Goal: Task Accomplishment & Management: Manage account settings

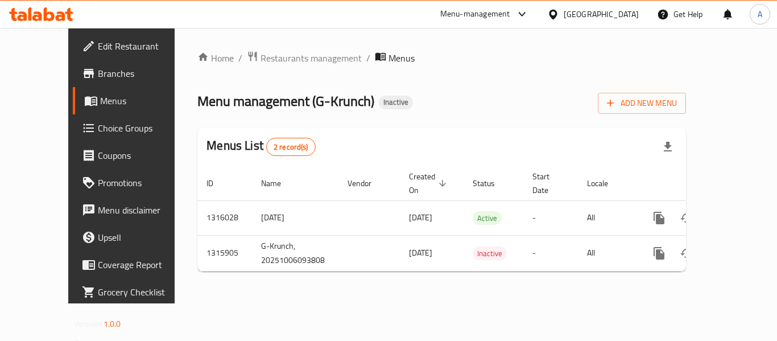
click at [47, 16] on icon at bounding box center [49, 14] width 11 height 14
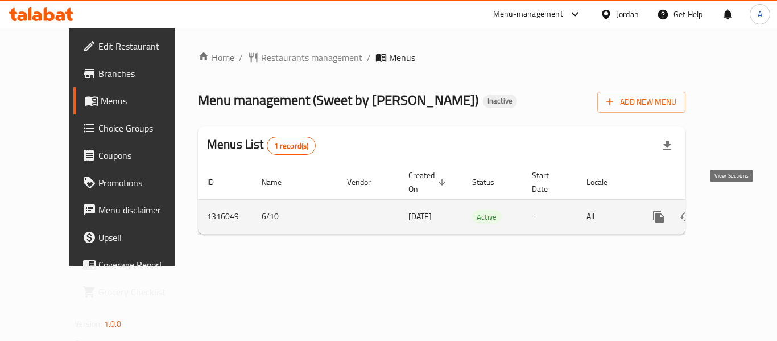
click at [733, 210] on icon "enhanced table" at bounding box center [740, 217] width 14 height 14
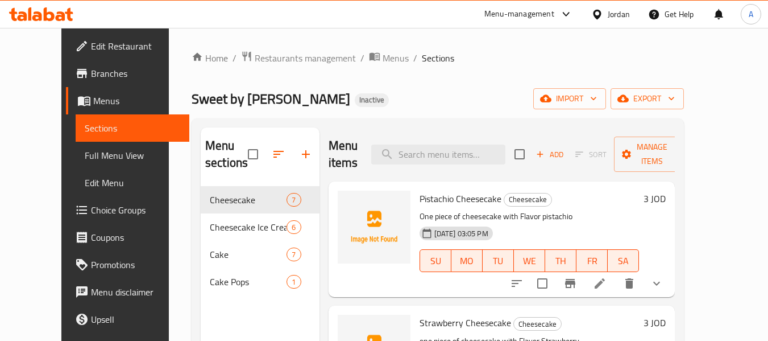
click at [85, 148] on span "Full Menu View" at bounding box center [133, 155] width 96 height 14
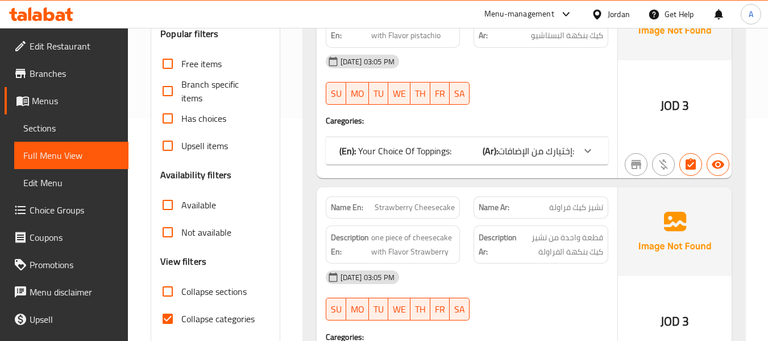
scroll to position [284, 0]
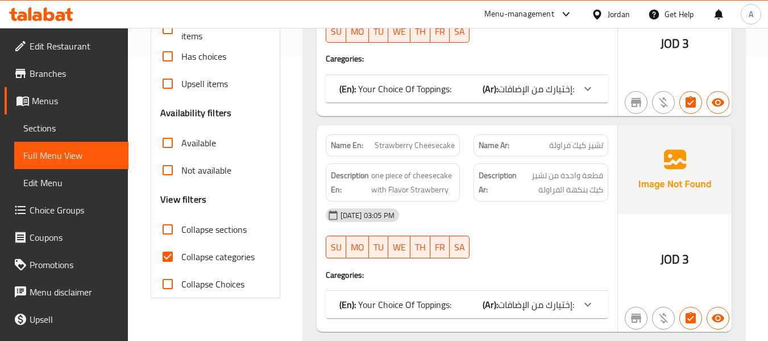
click at [219, 251] on span "Collapse categories" at bounding box center [217, 257] width 73 height 14
click at [181, 251] on input "Collapse categories" at bounding box center [167, 256] width 27 height 27
checkbox input "false"
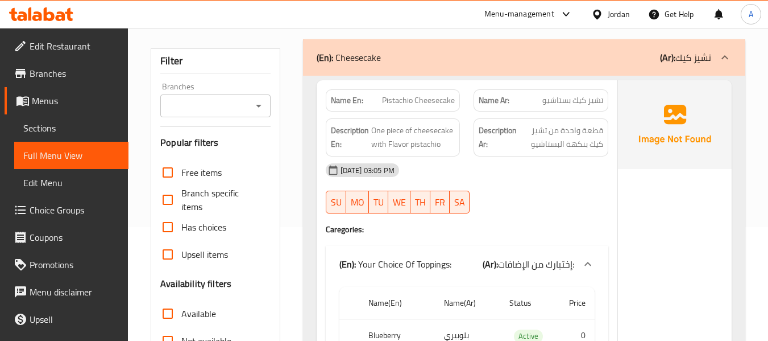
scroll to position [0, 0]
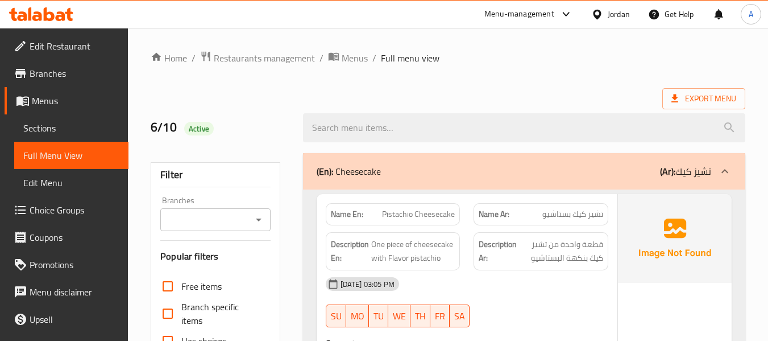
click at [400, 220] on span "Pistachio Cheesecake" at bounding box center [418, 214] width 73 height 12
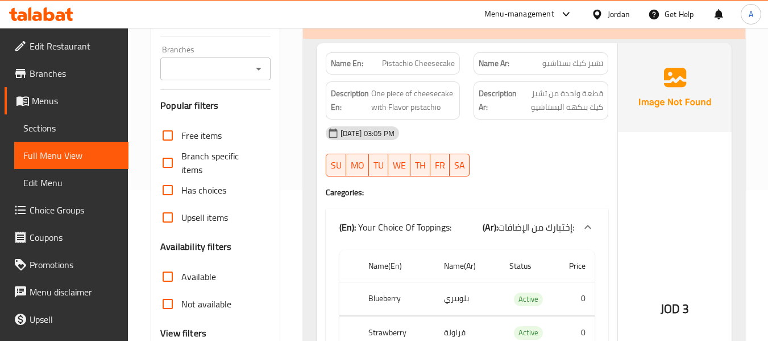
scroll to position [171, 0]
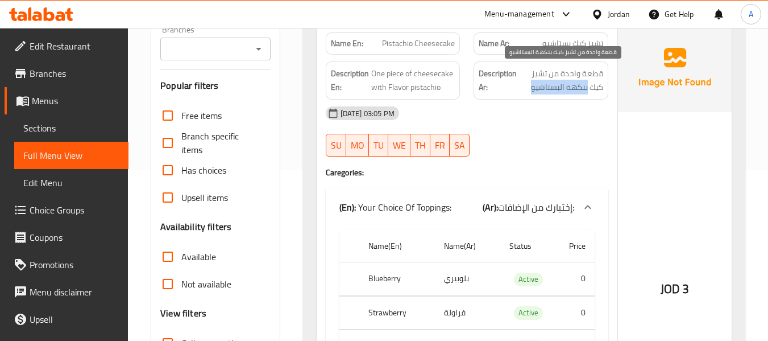
drag, startPoint x: 530, startPoint y: 87, endPoint x: 587, endPoint y: 90, distance: 56.4
click at [587, 90] on span "قطعة واحدة من تشيز كيك بنكهة البستاشيو" at bounding box center [561, 81] width 84 height 28
copy span "بنكهة البستاشيو"
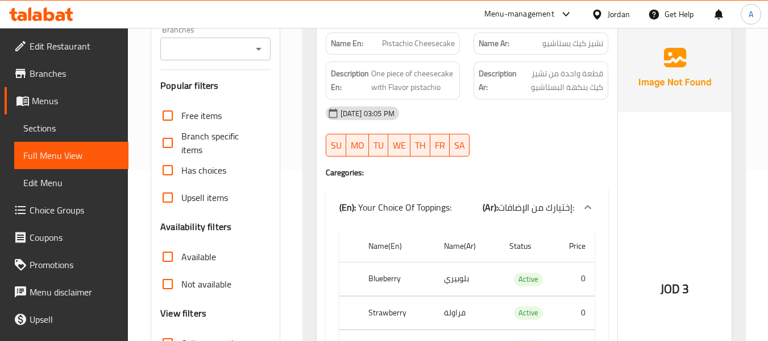
drag, startPoint x: 384, startPoint y: 101, endPoint x: 394, endPoint y: 101, distance: 10.2
click at [384, 101] on div "06-10-2025 03:05 PM" at bounding box center [467, 112] width 296 height 27
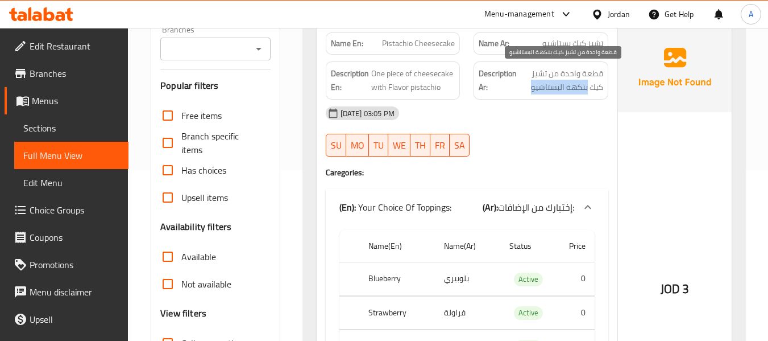
drag, startPoint x: 527, startPoint y: 91, endPoint x: 586, endPoint y: 91, distance: 59.1
click at [586, 91] on span "قطعة واحدة من تشيز كيك بنكهة البستاشيو" at bounding box center [561, 81] width 84 height 28
copy span "بنكهة البستاشيو"
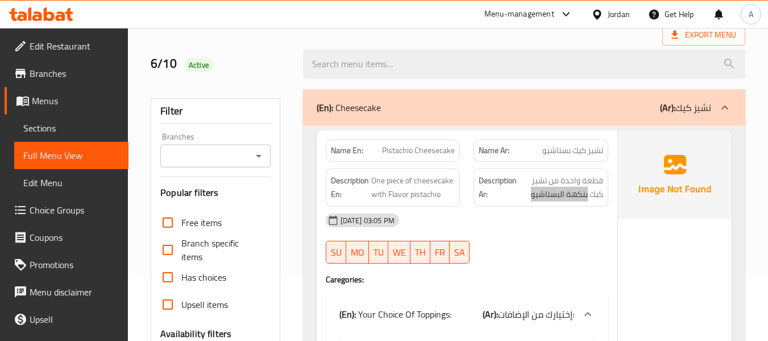
scroll to position [57, 0]
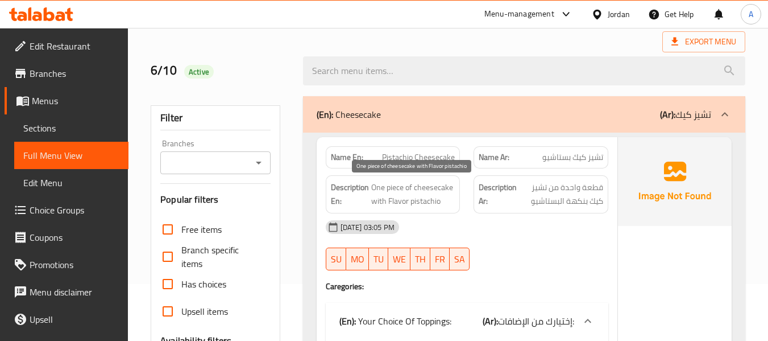
click at [415, 205] on span "One piece of cheesecake with Flavor pistachio" at bounding box center [413, 194] width 84 height 28
copy span "pistachio"
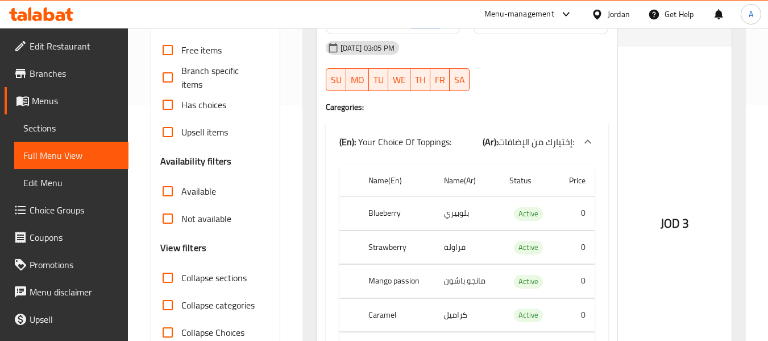
scroll to position [171, 0]
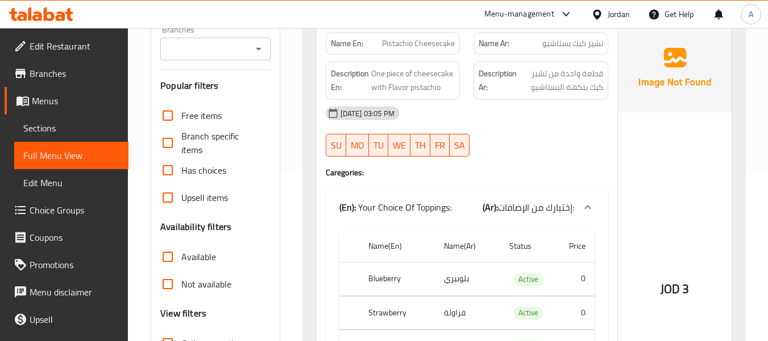
click at [458, 170] on h4 "Caregories:" at bounding box center [467, 172] width 283 height 11
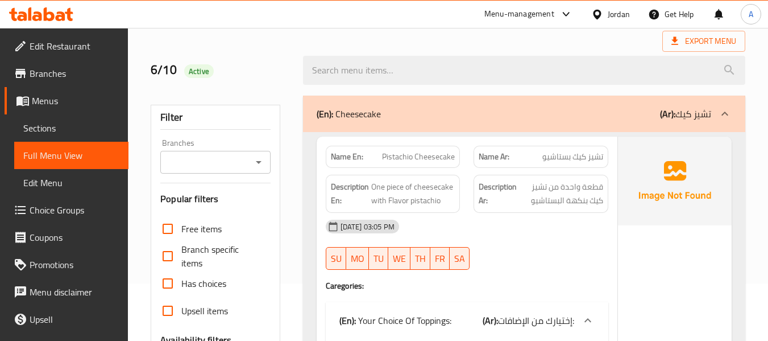
scroll to position [57, 0]
drag, startPoint x: 380, startPoint y: 152, endPoint x: 458, endPoint y: 161, distance: 77.8
click at [458, 161] on div "Name En: Pistachio Cheesecake" at bounding box center [393, 157] width 135 height 22
copy span "Pistachio Cheesecake"
click at [423, 161] on span "Pistachio Cheesecake" at bounding box center [418, 157] width 73 height 12
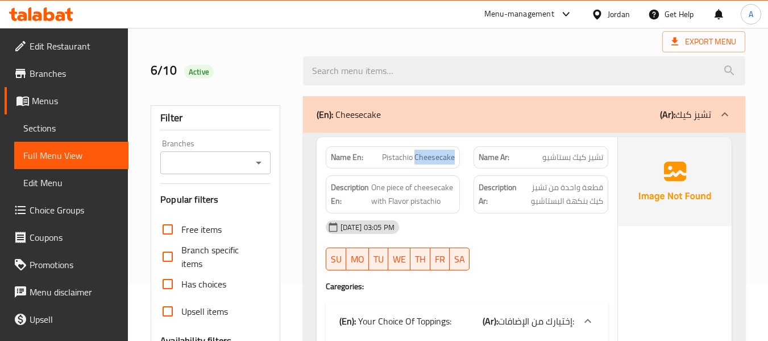
click at [423, 161] on span "Pistachio Cheesecake" at bounding box center [418, 157] width 73 height 12
drag, startPoint x: 379, startPoint y: 159, endPoint x: 464, endPoint y: 156, distance: 85.3
click at [464, 156] on div "Name En: Pistachio Cheesecake" at bounding box center [393, 157] width 148 height 36
copy span "Pistachio Cheesecake"
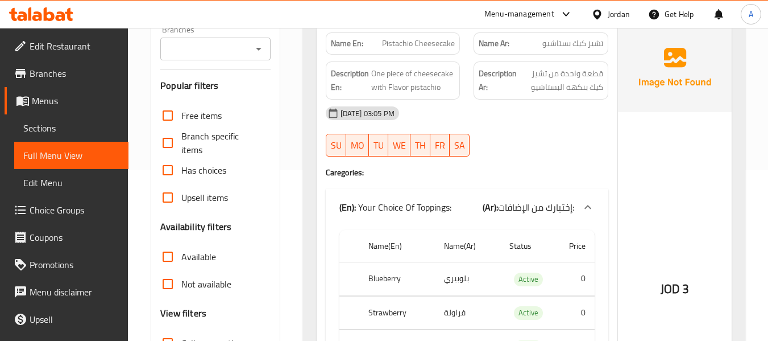
click at [318, 196] on div "Name En: Pistachio Cheesecake Name Ar: تشيز كيك بستاشيو Description En: One pie…" at bounding box center [467, 257] width 301 height 469
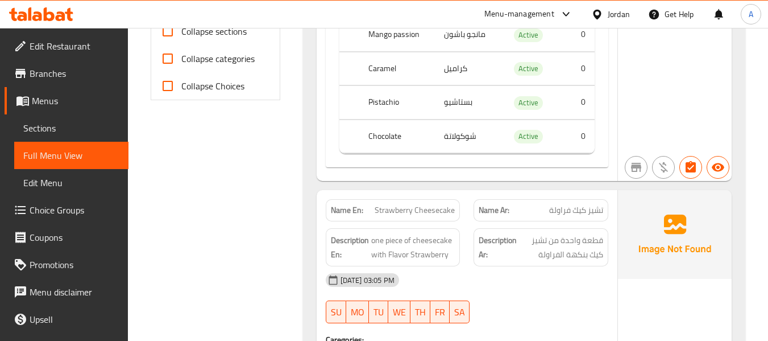
scroll to position [625, 0]
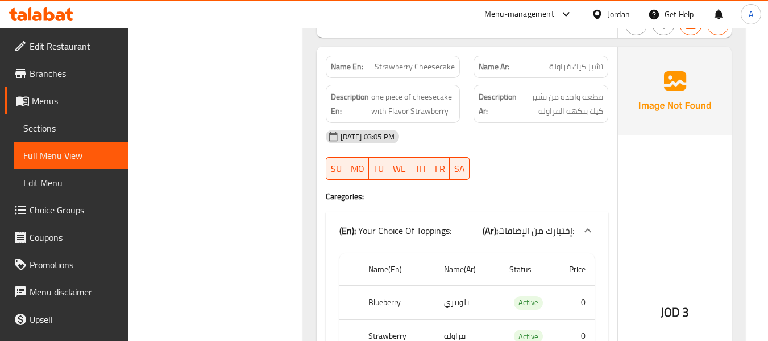
click at [383, 150] on div "SU MO TU WE TH FR SA" at bounding box center [393, 168] width 148 height 36
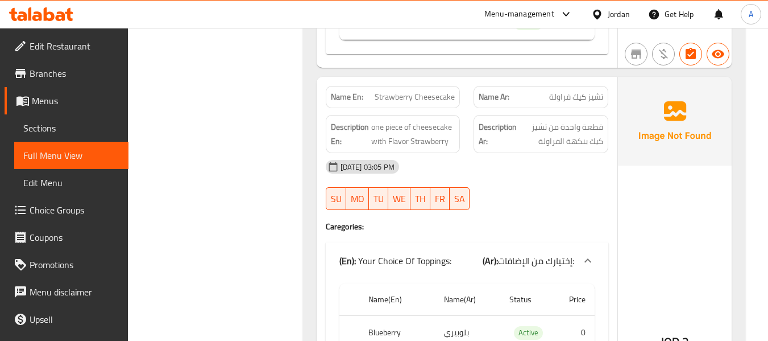
scroll to position [568, 0]
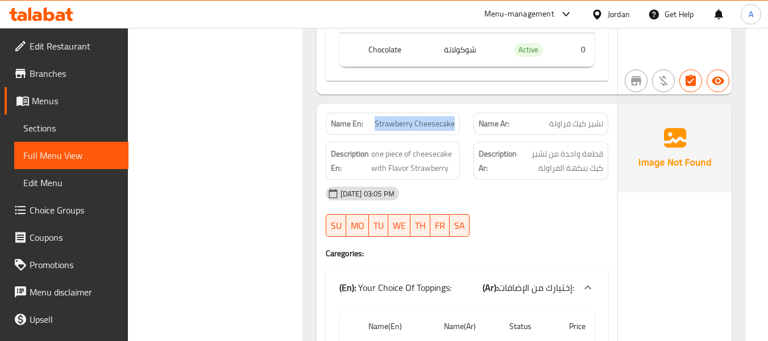
drag, startPoint x: 377, startPoint y: 127, endPoint x: 459, endPoint y: 131, distance: 82.0
click at [459, 131] on div "Name En: Strawberry Cheesecake" at bounding box center [393, 124] width 135 height 22
copy span "Strawberry Cheesecake"
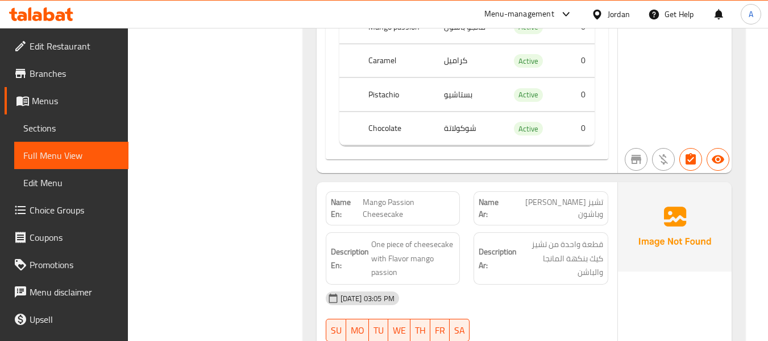
scroll to position [1023, 0]
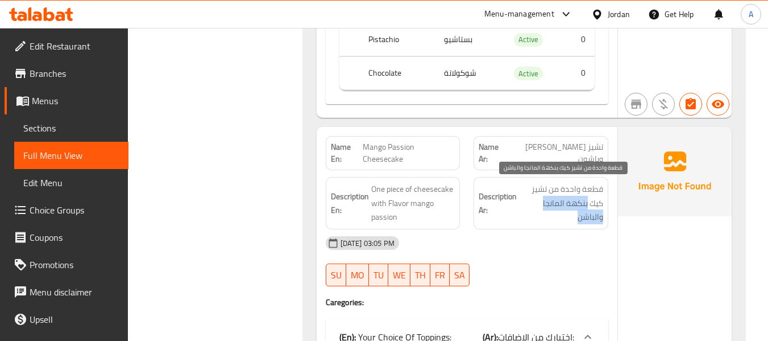
drag, startPoint x: 587, startPoint y: 205, endPoint x: 566, endPoint y: 219, distance: 24.9
click at [566, 219] on span "قطعة واحدة من تشيز كيك بنكهة المانجا والباشن" at bounding box center [561, 203] width 84 height 42
copy span "بنكهة المانجا والباشن"
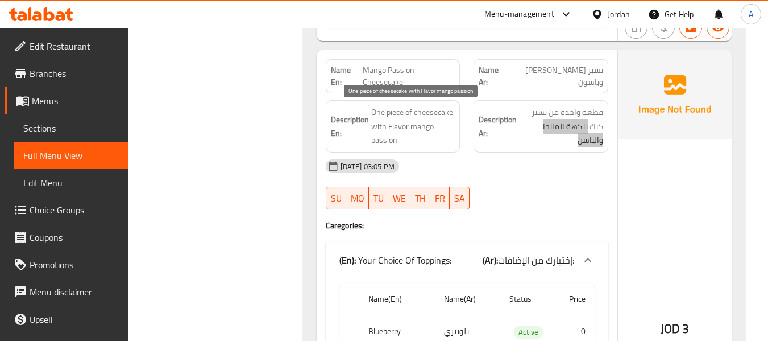
scroll to position [1080, 0]
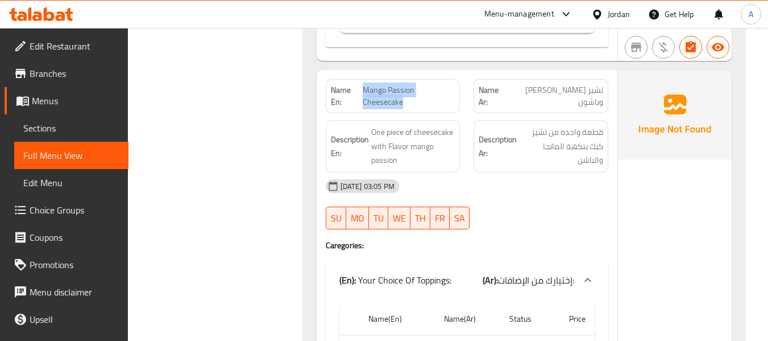
drag, startPoint x: 363, startPoint y: 86, endPoint x: 412, endPoint y: 108, distance: 52.9
click at [412, 108] on span "Mango Passion Cheesecake" at bounding box center [409, 96] width 93 height 24
copy span "Mango Passion Cheesecake"
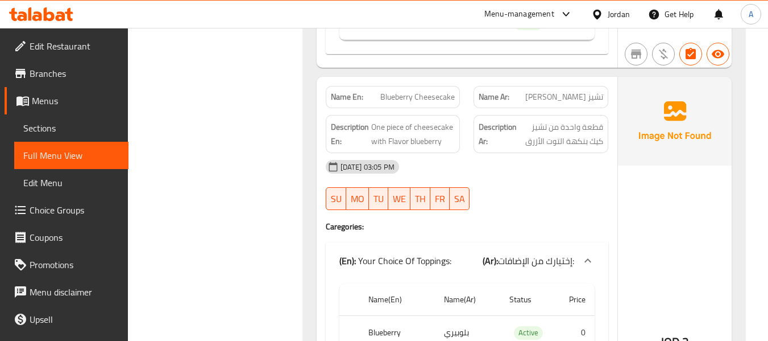
scroll to position [1592, 0]
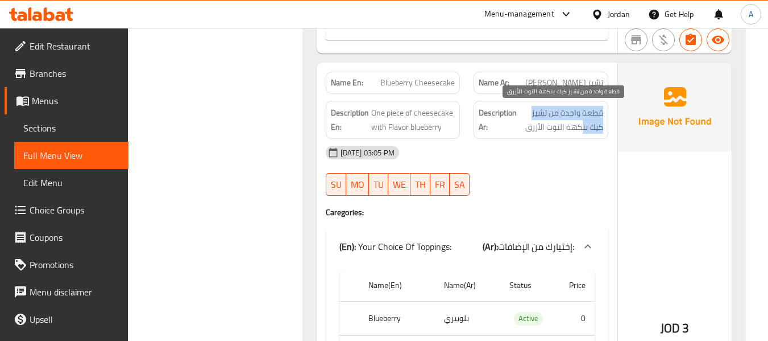
drag, startPoint x: 517, startPoint y: 129, endPoint x: 580, endPoint y: 129, distance: 62.5
click at [580, 129] on h6 "Description Ar: قطعة واحدة من تشيز كيك بنكهة التوت الأزرق" at bounding box center [541, 120] width 124 height 28
click at [533, 131] on span "قطعة واحدة من تشيز كيك بنكهة التوت الأزرق" at bounding box center [561, 120] width 84 height 28
drag, startPoint x: 524, startPoint y: 127, endPoint x: 587, endPoint y: 133, distance: 62.8
click at [587, 133] on span "قطعة واحدة من تشيز كيك بنكهة التوت الأزرق" at bounding box center [561, 120] width 84 height 28
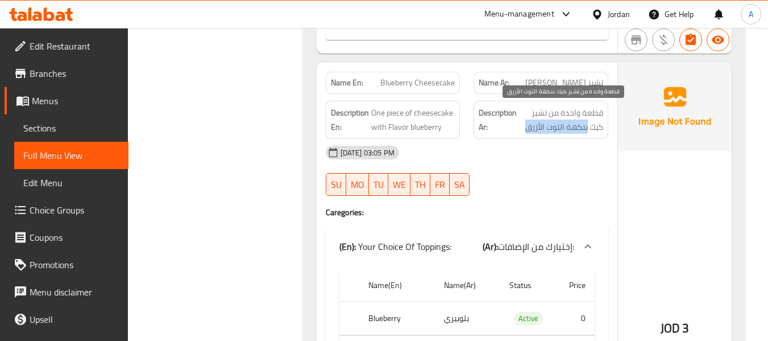
copy span "بنكهة التوت الأزرق"
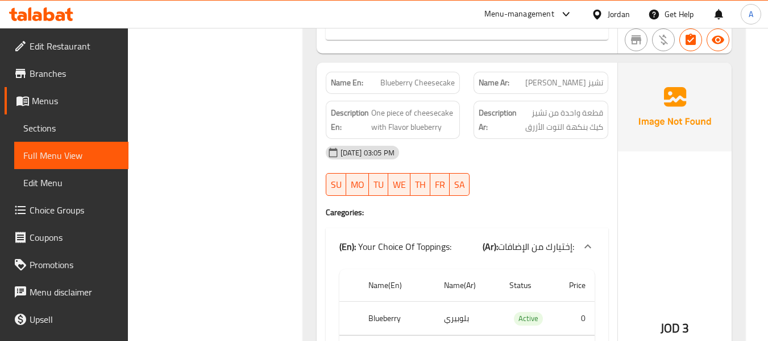
click at [491, 156] on div "06-10-2025 03:05 PM" at bounding box center [467, 152] width 296 height 27
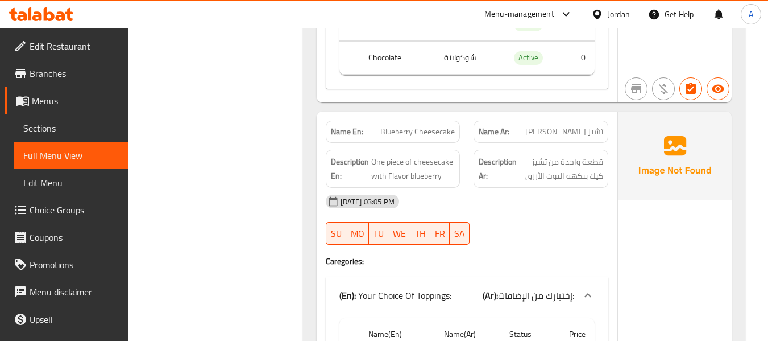
scroll to position [1535, 0]
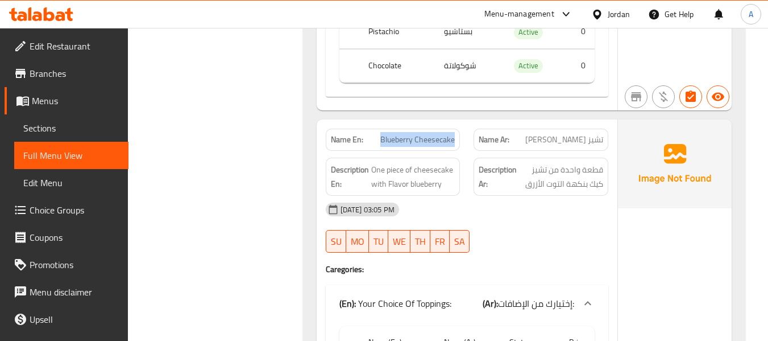
drag, startPoint x: 382, startPoint y: 138, endPoint x: 457, endPoint y: 140, distance: 75.1
click at [457, 140] on div "Name En: Blueberry Cheesecake" at bounding box center [393, 139] width 135 height 22
copy span "Blueberry Cheesecake"
click at [368, 171] on strong "Description En:" at bounding box center [350, 177] width 38 height 28
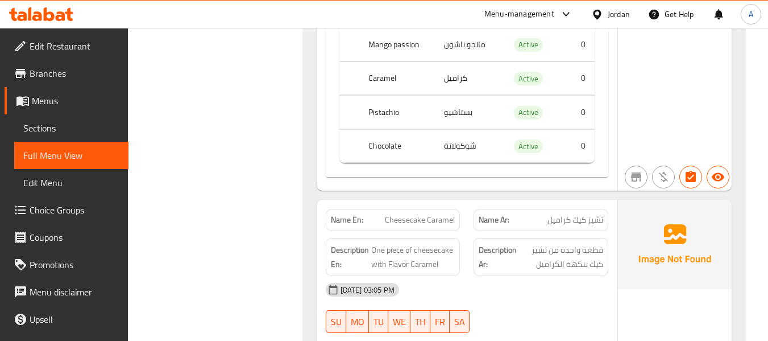
scroll to position [2047, 0]
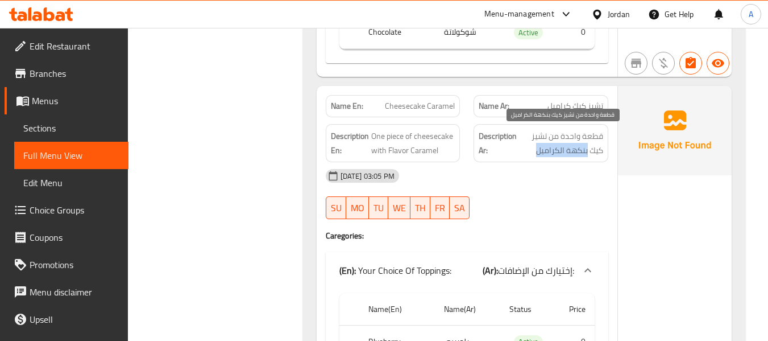
drag, startPoint x: 534, startPoint y: 152, endPoint x: 587, endPoint y: 153, distance: 53.5
click at [587, 153] on span "قطعة واحدة من تشيز كيك بنكهة الكراميل" at bounding box center [561, 143] width 84 height 28
drag, startPoint x: 259, startPoint y: 207, endPoint x: 265, endPoint y: 206, distance: 5.9
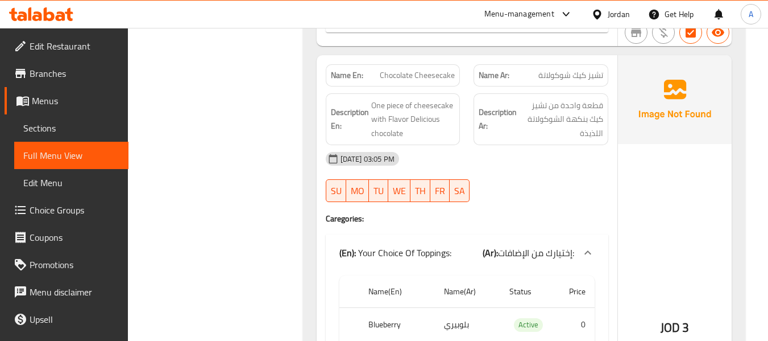
scroll to position [2558, 0]
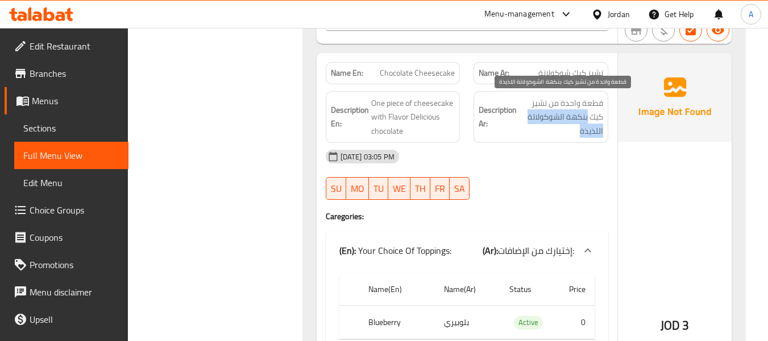
drag, startPoint x: 586, startPoint y: 118, endPoint x: 582, endPoint y: 135, distance: 17.5
click at [582, 135] on span "قطعة واحدة من تشيز كيك بنكهة الشوكولاتة اللذيذة" at bounding box center [561, 117] width 84 height 42
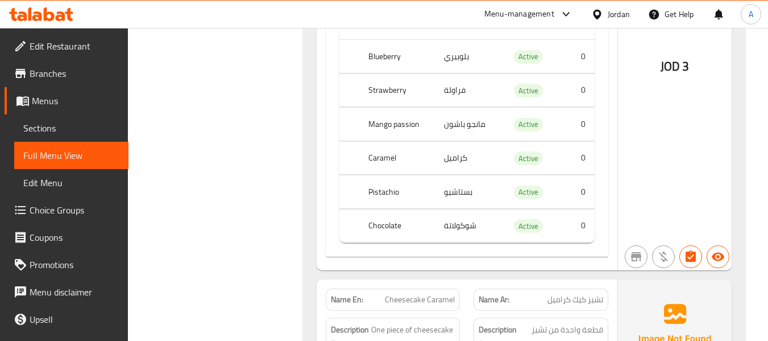
scroll to position [2047, 0]
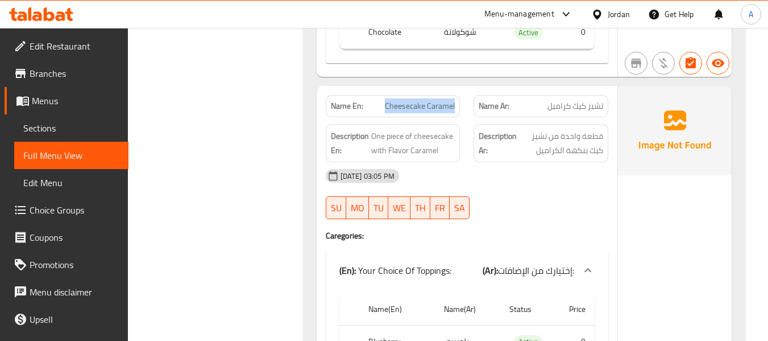
drag, startPoint x: 385, startPoint y: 110, endPoint x: 455, endPoint y: 112, distance: 69.9
click at [455, 112] on div "Name En: Cheesecake Caramel" at bounding box center [393, 106] width 135 height 22
click at [441, 112] on span "Cheesecake Caramel" at bounding box center [420, 106] width 70 height 12
drag, startPoint x: 379, startPoint y: 106, endPoint x: 460, endPoint y: 113, distance: 81.6
click at [460, 113] on div "Name En: Cheesecake Caramel" at bounding box center [393, 106] width 148 height 36
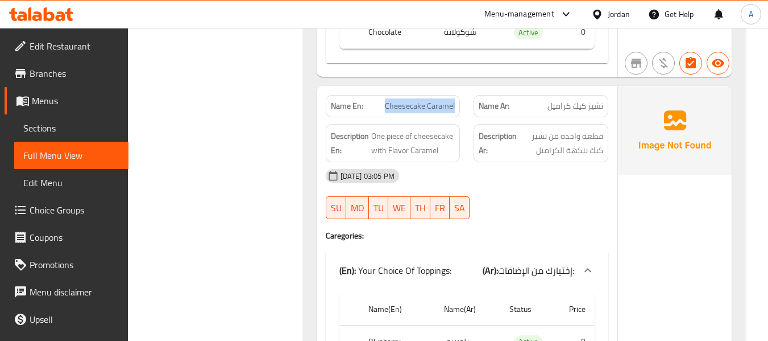
click at [443, 109] on span "Cheesecake Caramel" at bounding box center [420, 106] width 70 height 12
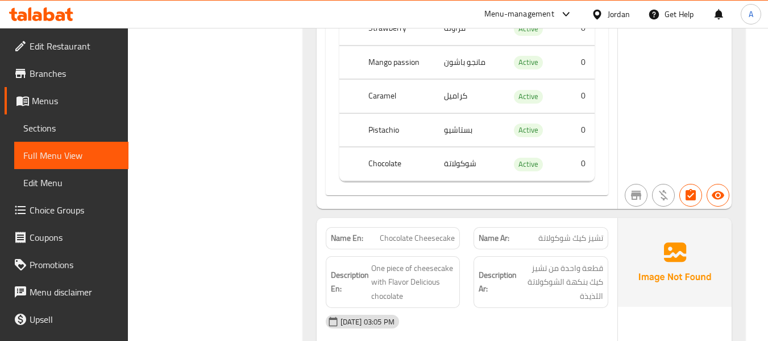
scroll to position [2445, 0]
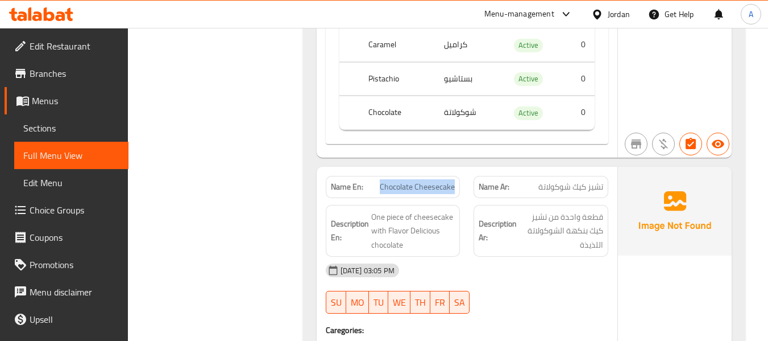
drag, startPoint x: 382, startPoint y: 182, endPoint x: 455, endPoint y: 189, distance: 73.6
click at [455, 189] on div "Name En: Chocolate Cheesecake" at bounding box center [393, 187] width 135 height 22
drag, startPoint x: 235, startPoint y: 133, endPoint x: 241, endPoint y: 131, distance: 5.9
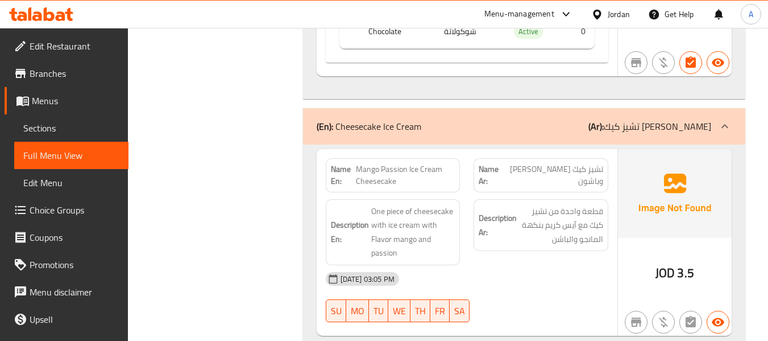
scroll to position [3525, 0]
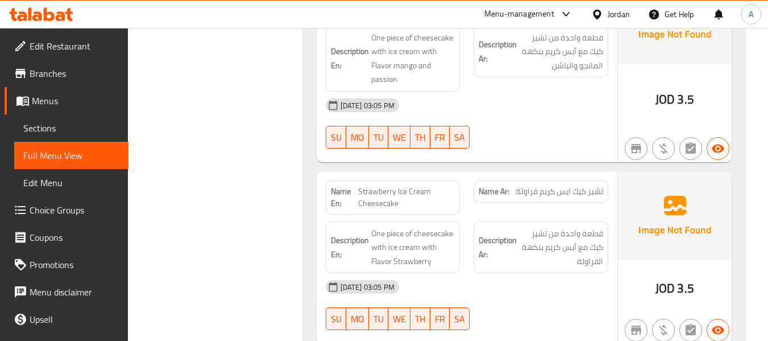
scroll to position [3638, 0]
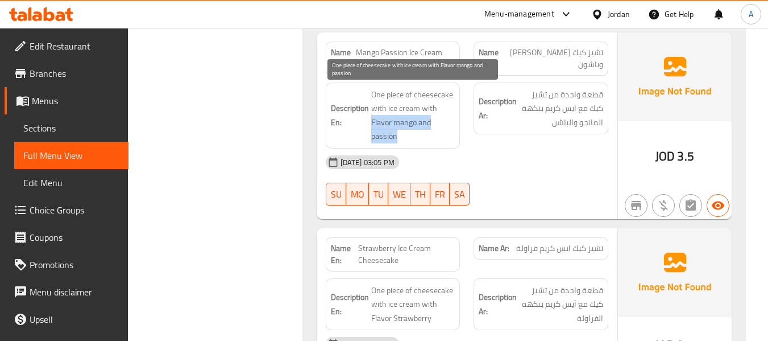
drag, startPoint x: 371, startPoint y: 122, endPoint x: 397, endPoint y: 136, distance: 29.8
click at [397, 136] on span "One piece of cheesecake with ice cream with Flavor mango and passion" at bounding box center [413, 116] width 84 height 56
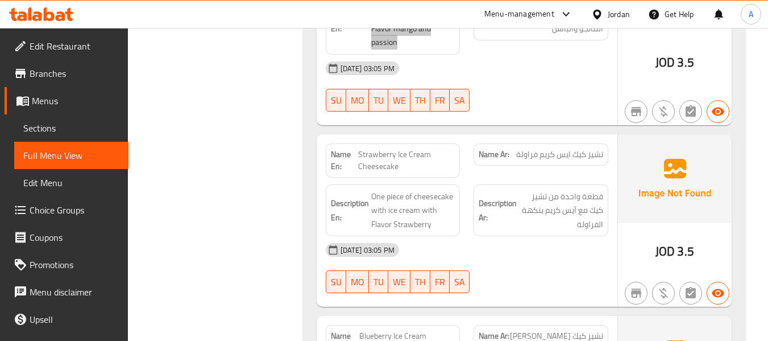
scroll to position [3752, 0]
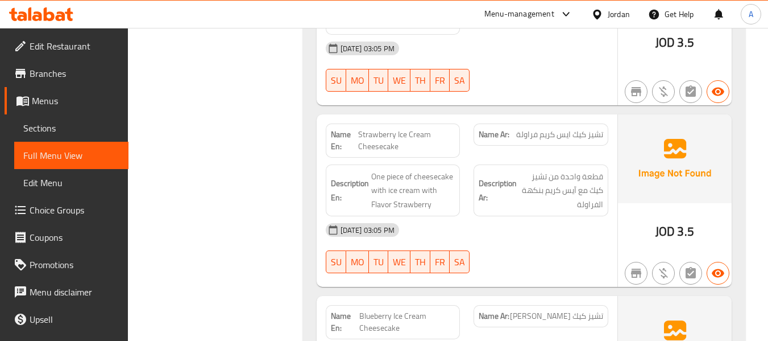
click at [392, 134] on span "Strawberry Ice Cream Cheesecake" at bounding box center [406, 140] width 97 height 24
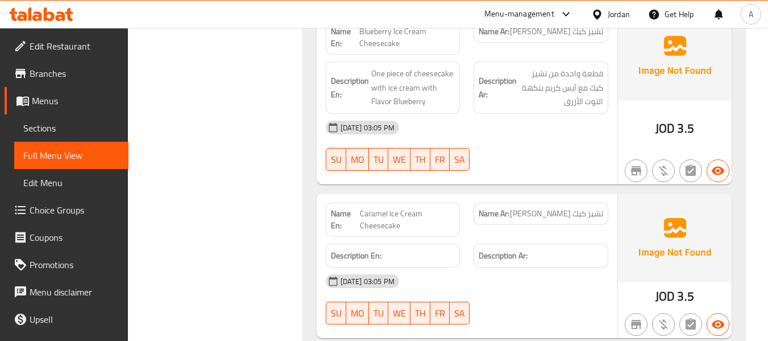
scroll to position [4093, 0]
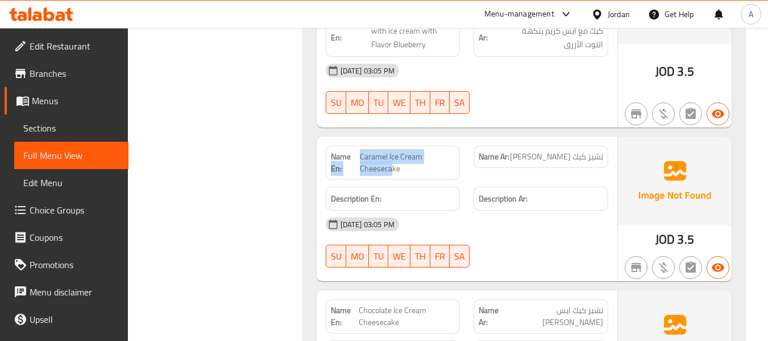
drag, startPoint x: 355, startPoint y: 151, endPoint x: 393, endPoint y: 174, distance: 44.4
click at [393, 174] on p "Name En: Caramel Ice Cream Cheesecake" at bounding box center [393, 163] width 124 height 24
click at [375, 157] on span "Caramel Ice Cream Cheesecake" at bounding box center [407, 163] width 95 height 24
drag, startPoint x: 359, startPoint y: 154, endPoint x: 399, endPoint y: 170, distance: 42.9
click at [399, 170] on p "Name En: Caramel Ice Cream Cheesecake" at bounding box center [393, 163] width 124 height 24
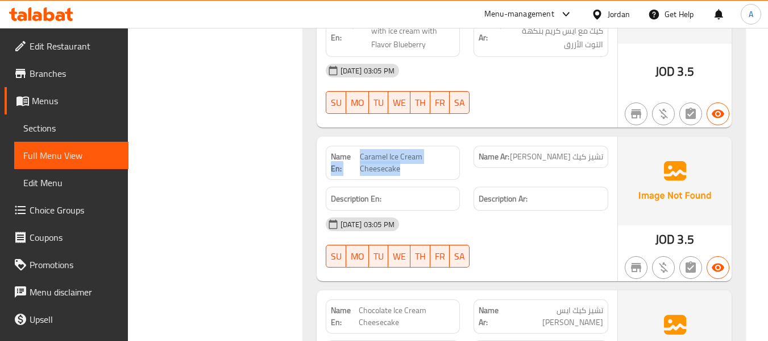
click at [387, 163] on span "Caramel Ice Cream Cheesecake" at bounding box center [407, 163] width 95 height 24
drag, startPoint x: 376, startPoint y: 164, endPoint x: 404, endPoint y: 171, distance: 28.1
click at [404, 171] on span "Caramel Ice Cream Cheesecake" at bounding box center [407, 163] width 95 height 24
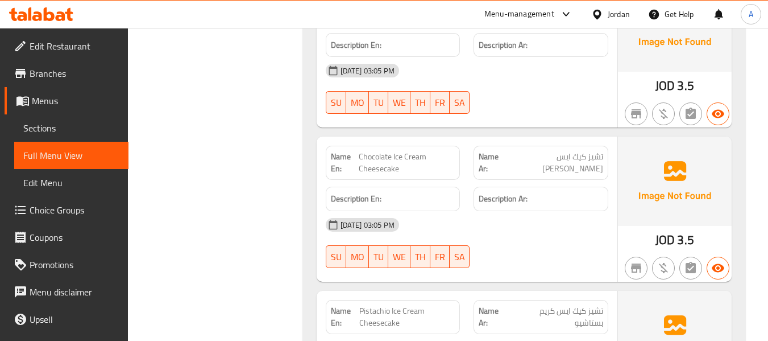
scroll to position [4264, 0]
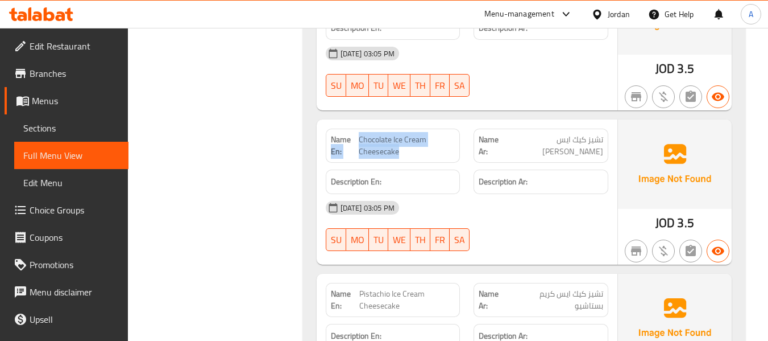
drag, startPoint x: 358, startPoint y: 136, endPoint x: 392, endPoint y: 149, distance: 36.5
click at [397, 150] on p "Name En: Chocolate Ice Cream Cheesecake" at bounding box center [393, 146] width 124 height 24
click at [377, 147] on span "Chocolate Ice Cream Cheesecake" at bounding box center [407, 146] width 96 height 24
drag, startPoint x: 360, startPoint y: 137, endPoint x: 413, endPoint y: 153, distance: 54.8
click at [413, 153] on span "Chocolate Ice Cream Cheesecake" at bounding box center [407, 146] width 96 height 24
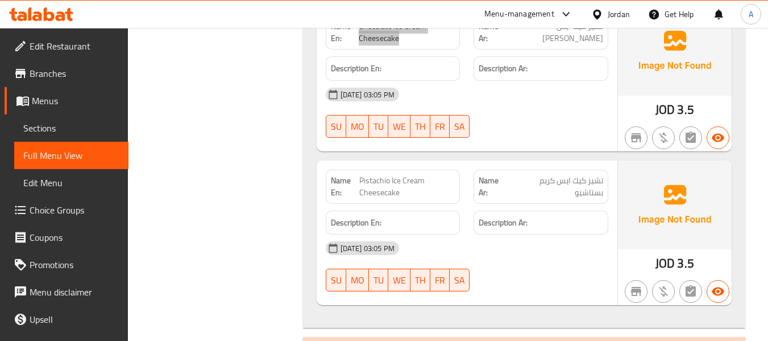
scroll to position [4377, 0]
click at [366, 180] on span "Pistachio Ice Cream Cheesecake" at bounding box center [407, 186] width 96 height 24
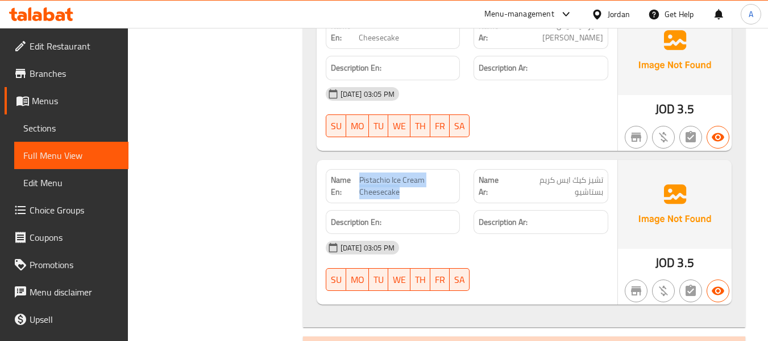
drag, startPoint x: 360, startPoint y: 179, endPoint x: 405, endPoint y: 196, distance: 48.0
click at [405, 196] on span "Pistachio Ice Cream Cheesecake" at bounding box center [407, 186] width 96 height 24
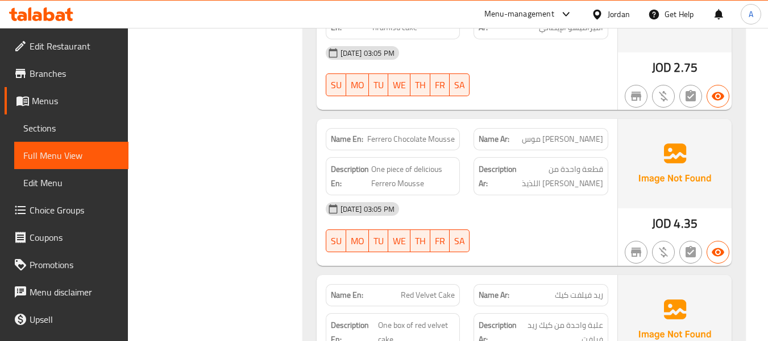
scroll to position [5287, 0]
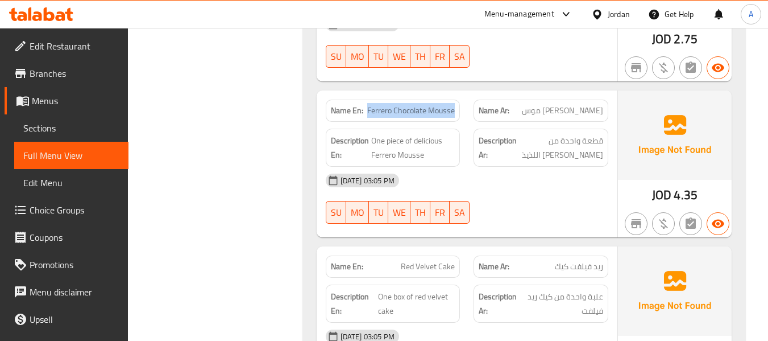
drag, startPoint x: 367, startPoint y: 111, endPoint x: 440, endPoint y: 116, distance: 72.9
click at [454, 107] on span "Ferrero Chocolate Mousse" at bounding box center [411, 111] width 88 height 12
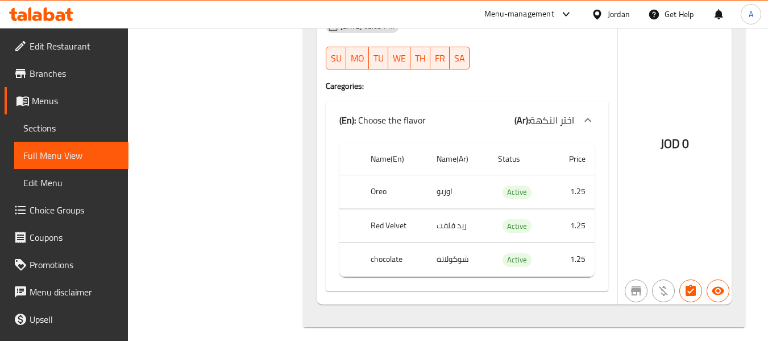
scroll to position [5995, 0]
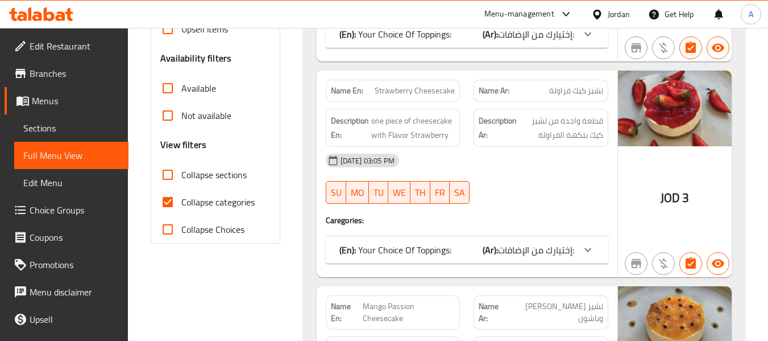
scroll to position [341, 0]
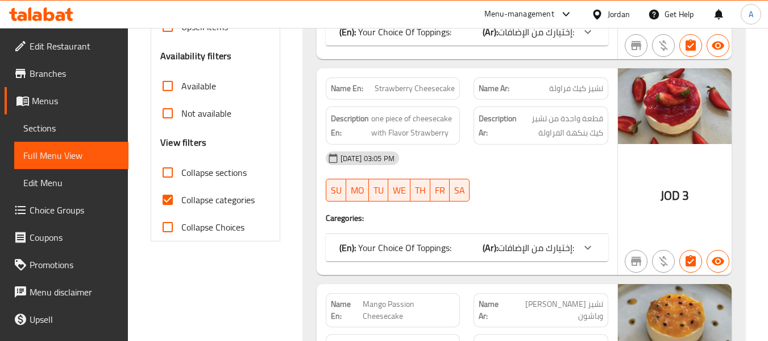
click at [220, 203] on span "Collapse categories" at bounding box center [217, 200] width 73 height 14
click at [181, 203] on input "Collapse categories" at bounding box center [167, 199] width 27 height 27
checkbox input "false"
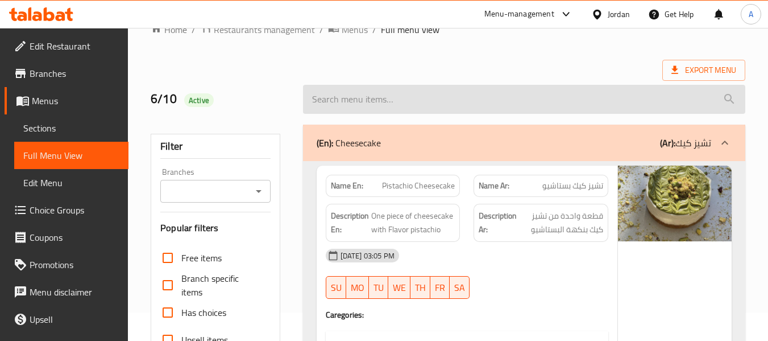
scroll to position [0, 0]
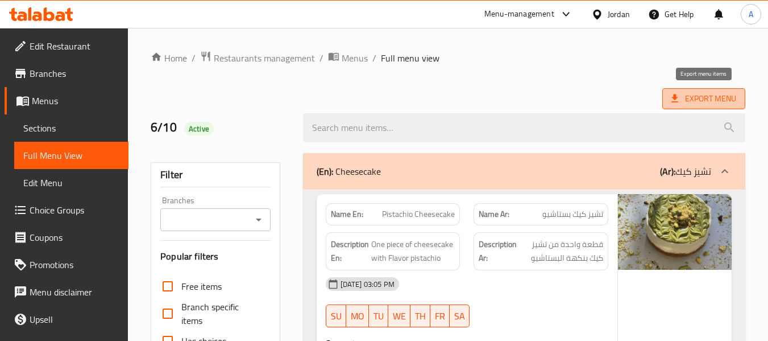
click at [705, 97] on span "Export Menu" at bounding box center [703, 99] width 65 height 14
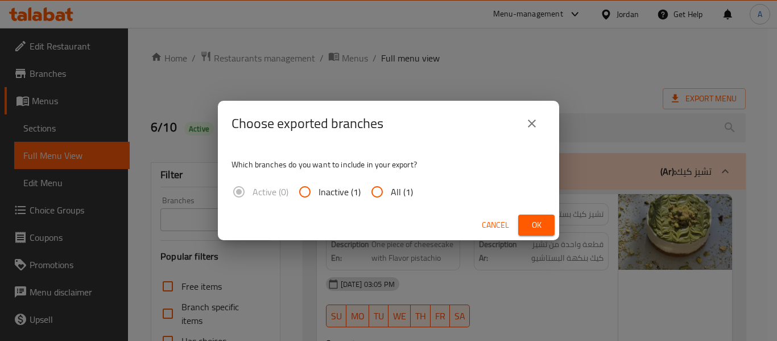
click at [396, 195] on span "All (1)" at bounding box center [402, 192] width 22 height 14
click at [391, 195] on input "All (1)" at bounding box center [376, 191] width 27 height 27
radio input "true"
click at [511, 256] on div "Choose exported branches Which branches do you want to include in your export? …" at bounding box center [388, 170] width 777 height 341
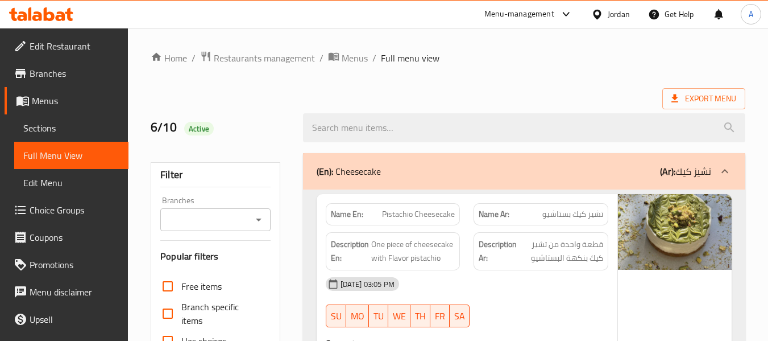
click at [690, 97] on span "Export Menu" at bounding box center [703, 99] width 65 height 14
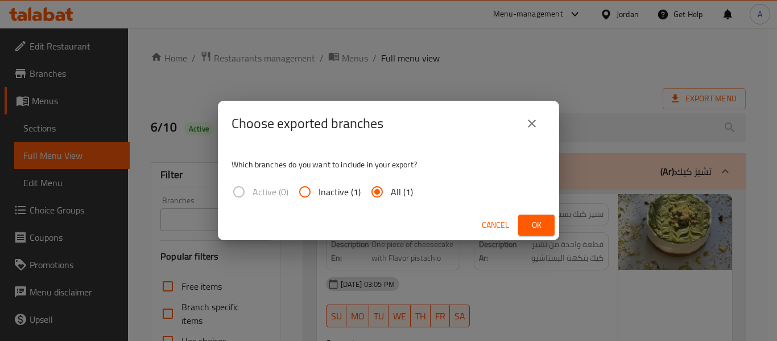
click at [525, 224] on button "Ok" at bounding box center [536, 224] width 36 height 21
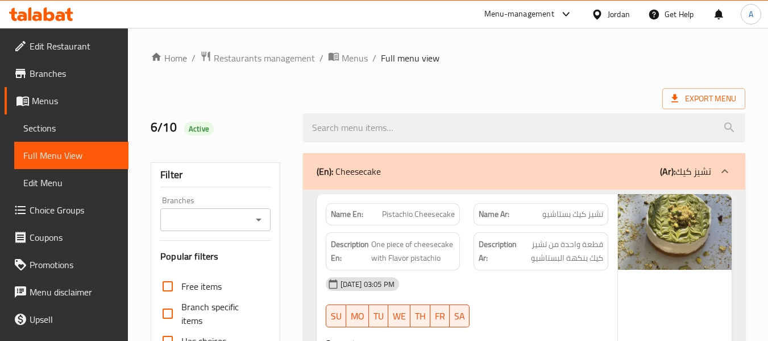
click at [49, 99] on span "Menus" at bounding box center [76, 101] width 88 height 14
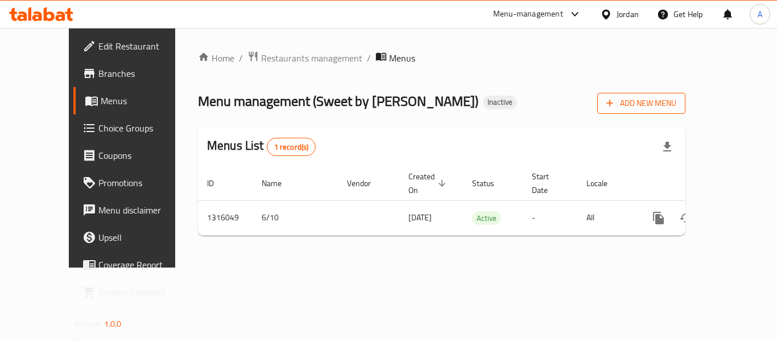
click at [676, 100] on span "Add New Menu" at bounding box center [641, 103] width 70 height 14
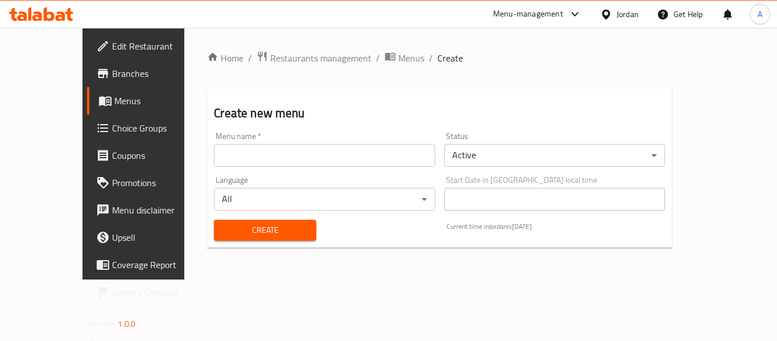
click at [214, 157] on input "text" at bounding box center [324, 155] width 221 height 23
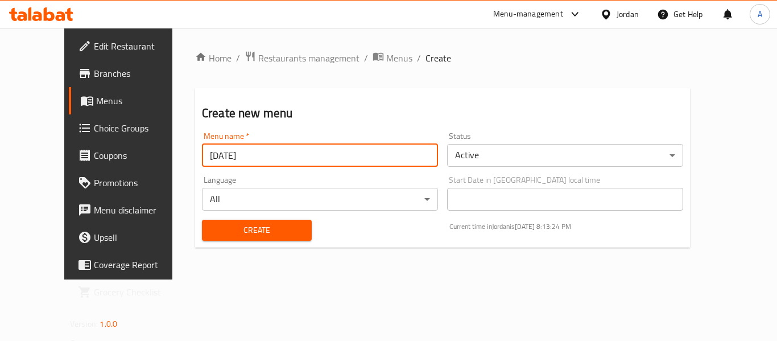
type input "[DATE]"
click at [202, 219] on button "Create" at bounding box center [257, 229] width 110 height 21
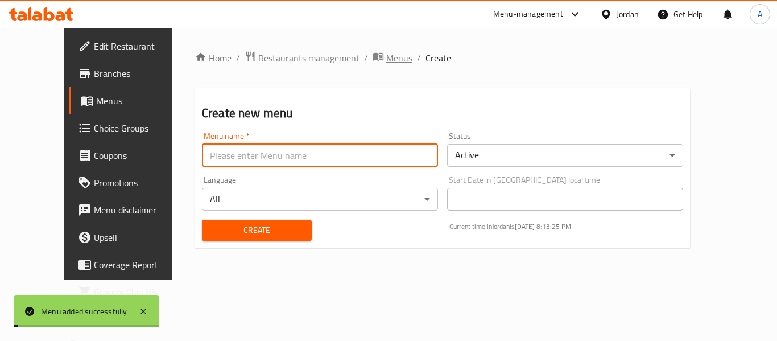
click at [386, 61] on span "Menus" at bounding box center [399, 58] width 26 height 14
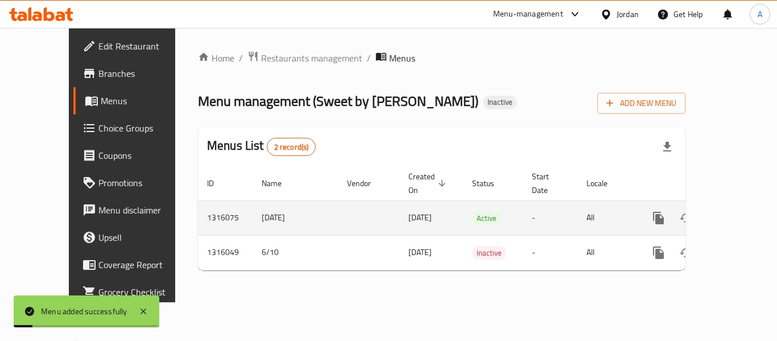
click at [739, 204] on link "enhanced table" at bounding box center [740, 217] width 27 height 27
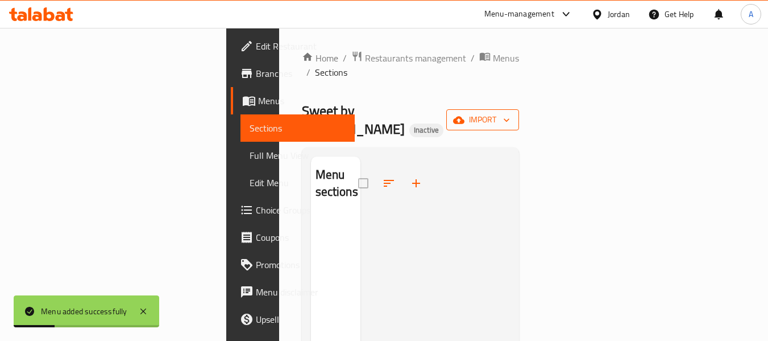
click at [510, 113] on span "import" at bounding box center [482, 120] width 55 height 14
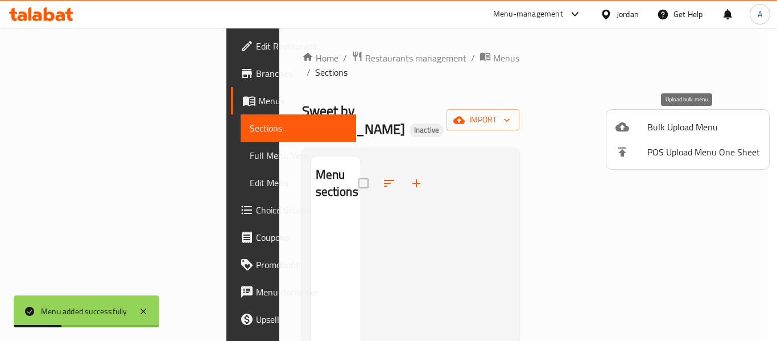
click at [678, 131] on span "Bulk Upload Menu" at bounding box center [703, 127] width 113 height 14
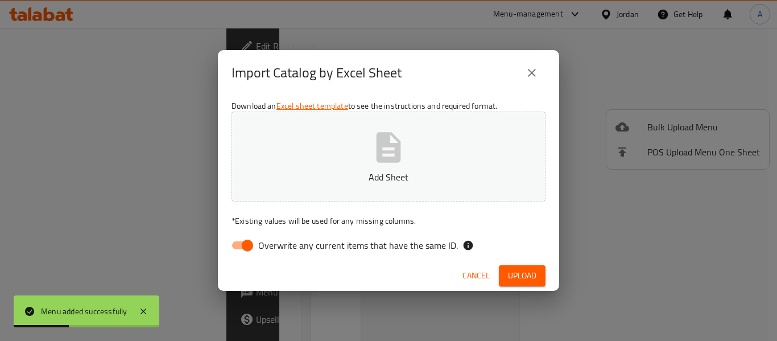
click at [382, 238] on span "Overwrite any current items that have the same ID." at bounding box center [358, 245] width 200 height 14
click at [280, 238] on input "Overwrite any current items that have the same ID." at bounding box center [247, 245] width 65 height 22
checkbox input "false"
click at [376, 170] on p "Add Sheet" at bounding box center [388, 177] width 279 height 14
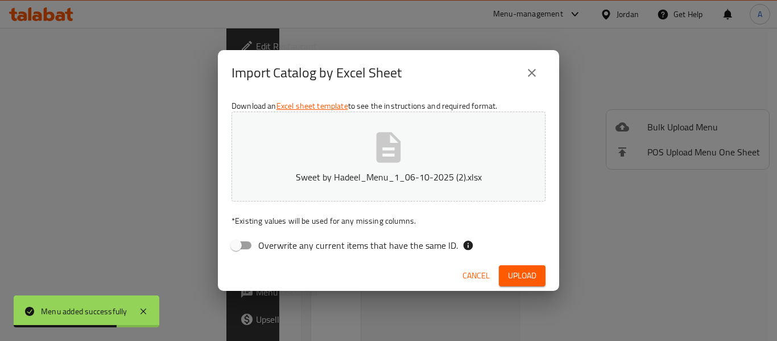
click at [506, 267] on button "Upload" at bounding box center [522, 275] width 47 height 21
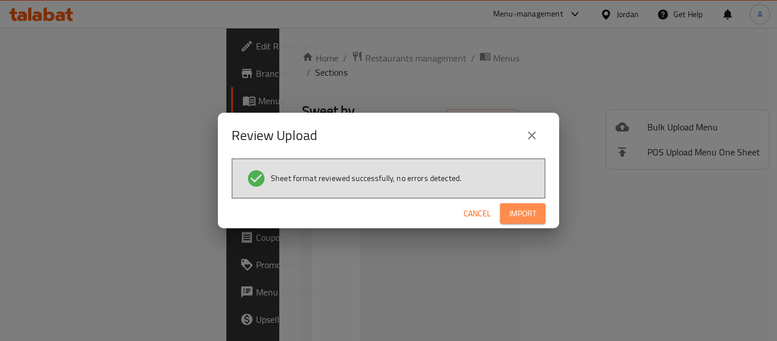
click at [522, 212] on span "Import" at bounding box center [522, 213] width 27 height 14
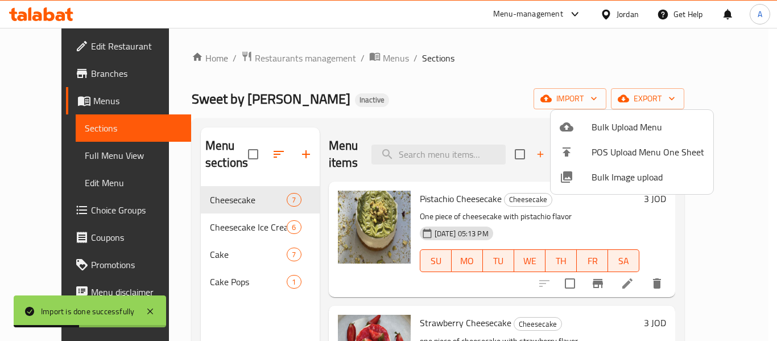
click at [410, 106] on div at bounding box center [388, 170] width 777 height 341
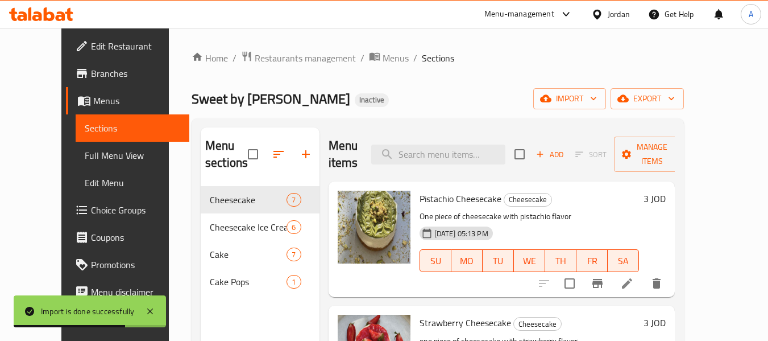
click at [85, 152] on span "Full Menu View" at bounding box center [133, 155] width 96 height 14
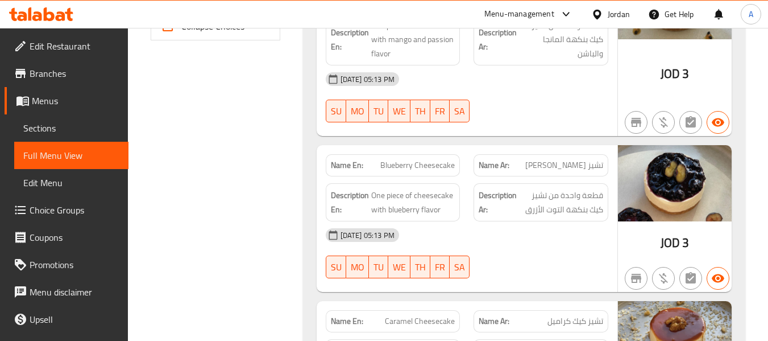
scroll to position [398, 0]
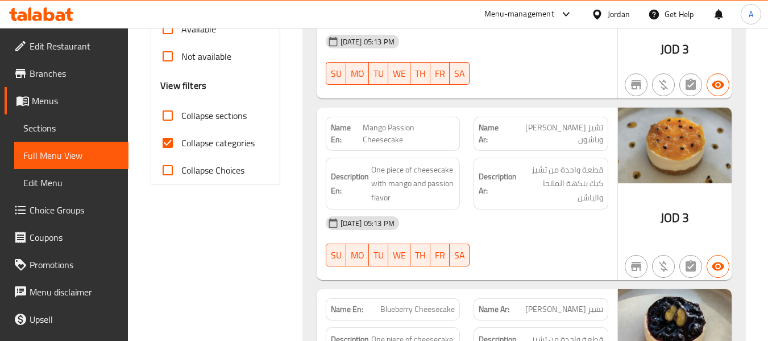
click at [197, 142] on span "Collapse categories" at bounding box center [217, 143] width 73 height 14
click at [181, 142] on input "Collapse categories" at bounding box center [167, 142] width 27 height 27
checkbox input "false"
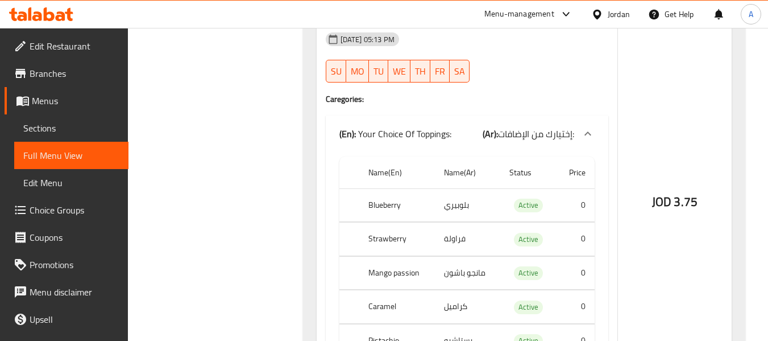
scroll to position [960, 0]
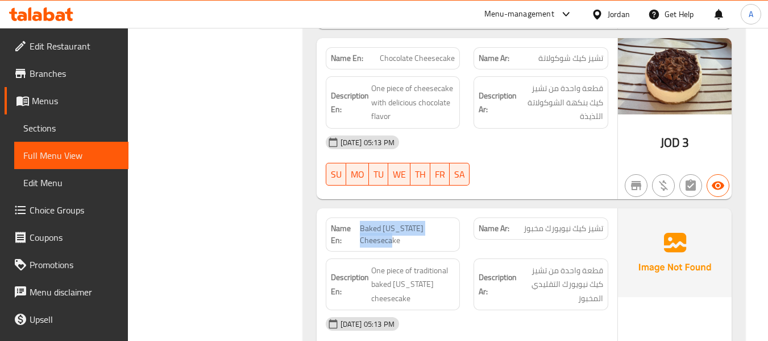
drag, startPoint x: 362, startPoint y: 231, endPoint x: 407, endPoint y: 242, distance: 46.1
click at [407, 242] on span "Baked New York Cheesecake" at bounding box center [407, 234] width 95 height 24
copy span "Baked New York Cheesecake"
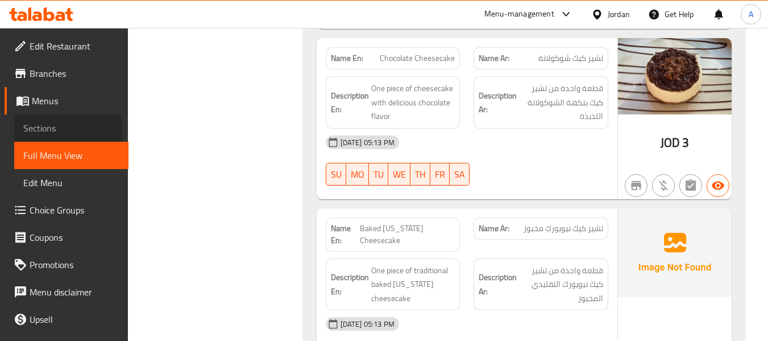
click at [57, 128] on span "Sections" at bounding box center [71, 128] width 96 height 14
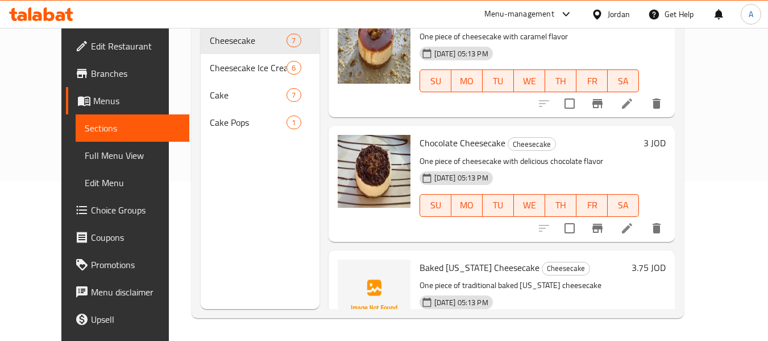
scroll to position [574, 0]
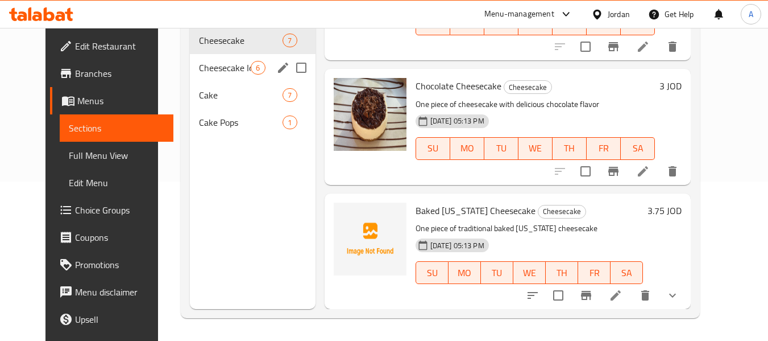
click at [231, 74] on div "Cheesecake Ice Cream 6" at bounding box center [252, 67] width 125 height 27
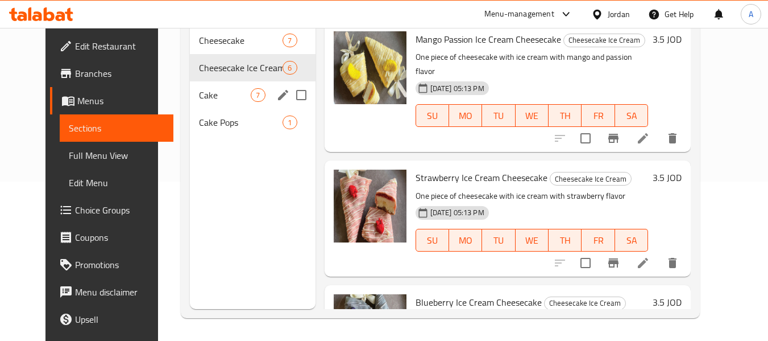
click at [229, 102] on div "Cake 7" at bounding box center [252, 94] width 125 height 27
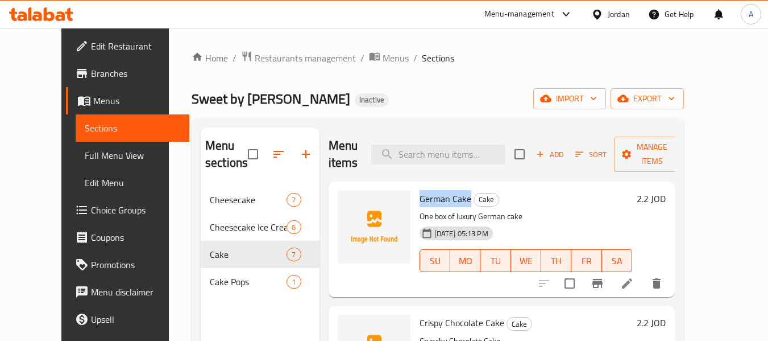
drag, startPoint x: 405, startPoint y: 198, endPoint x: 453, endPoint y: 200, distance: 48.4
click at [453, 200] on span "German Cake" at bounding box center [446, 198] width 52 height 17
click at [433, 198] on span "German Cake" at bounding box center [446, 198] width 52 height 17
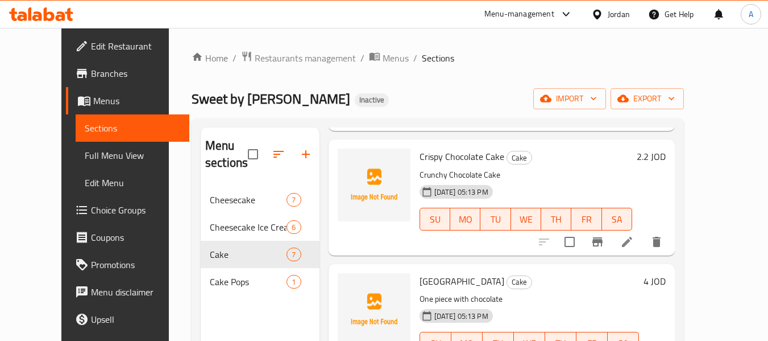
scroll to position [227, 0]
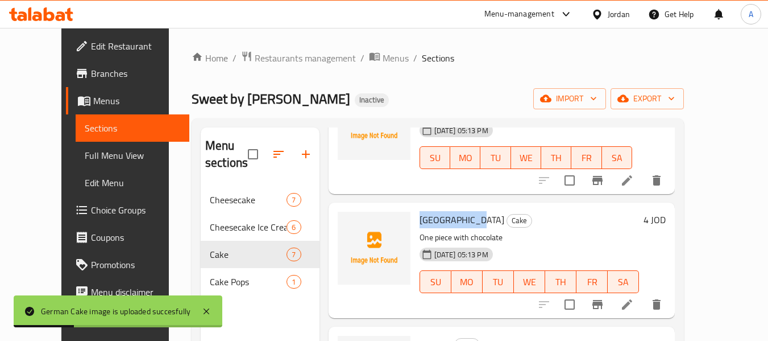
drag, startPoint x: 405, startPoint y: 219, endPoint x: 457, endPoint y: 218, distance: 52.3
click at [457, 218] on span "San Sebastián" at bounding box center [462, 219] width 85 height 17
copy span "San Sebastián"
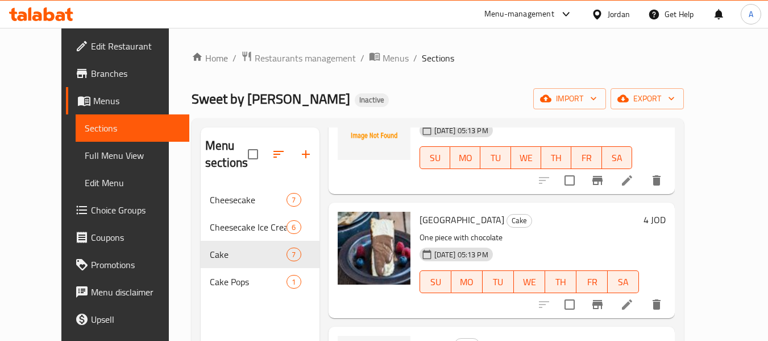
click at [502, 237] on p "One piece with chocolate" at bounding box center [530, 237] width 220 height 14
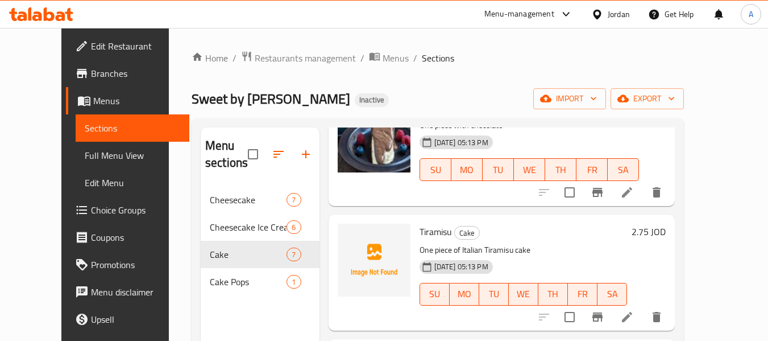
scroll to position [398, 0]
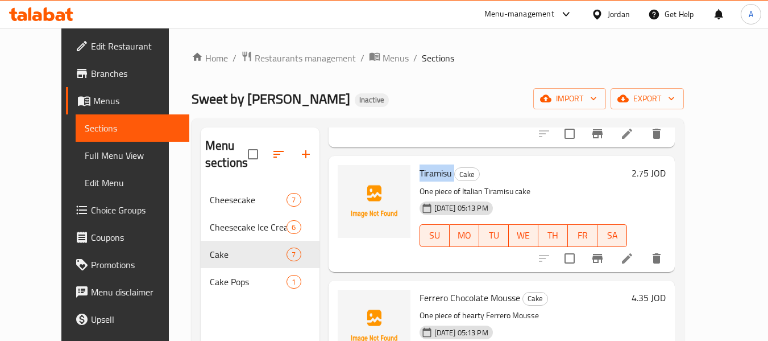
drag, startPoint x: 401, startPoint y: 172, endPoint x: 441, endPoint y: 174, distance: 39.3
click at [441, 174] on div "Tiramisu Cake One piece of Italian Tiramisu cake 06-10-2025 05:13 PM SU MO TU W…" at bounding box center [523, 213] width 217 height 106
copy h6 "Tiramisu"
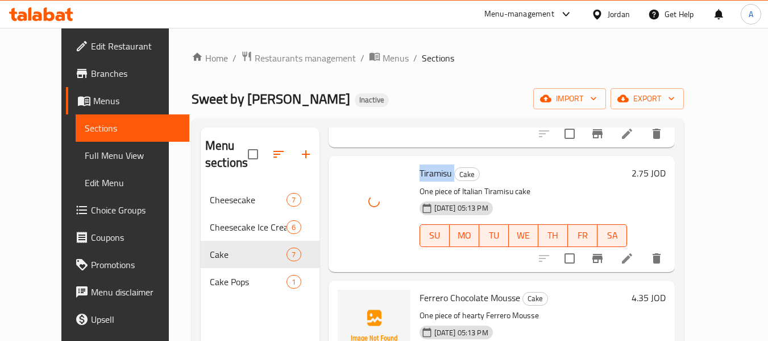
copy h6 "Tiramisu"
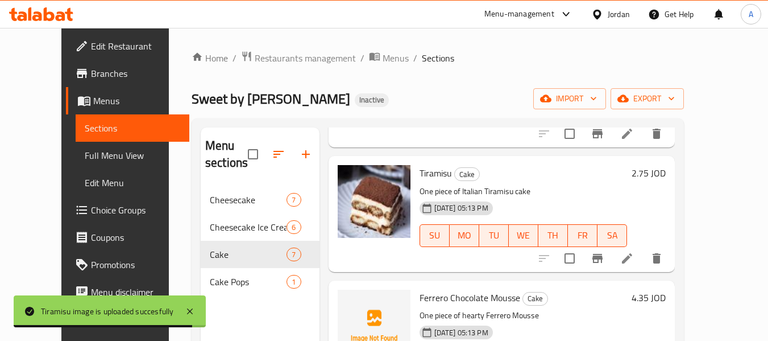
click at [527, 199] on div "06-10-2025 05:13 PM SU MO TU WE TH FR SA" at bounding box center [523, 227] width 217 height 61
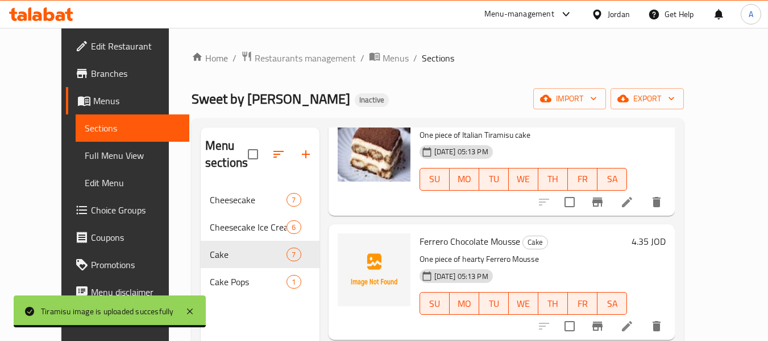
scroll to position [455, 0]
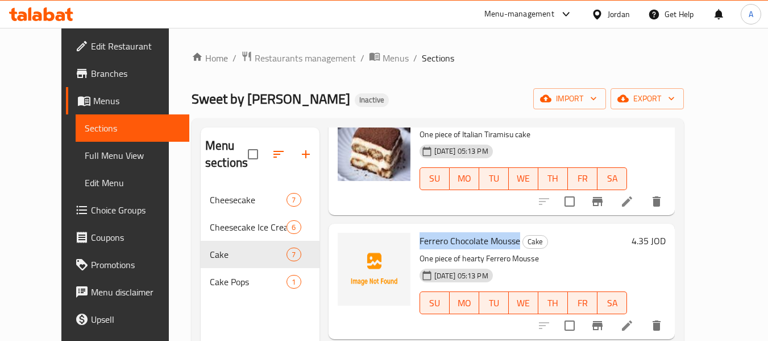
drag, startPoint x: 403, startPoint y: 242, endPoint x: 502, endPoint y: 239, distance: 98.9
click at [502, 239] on div "Ferrero Chocolate Mousse Cake One piece of hearty Ferrero Mousse 06-10-2025 05:…" at bounding box center [523, 281] width 217 height 106
copy span "Ferrero Chocolate Mousse"
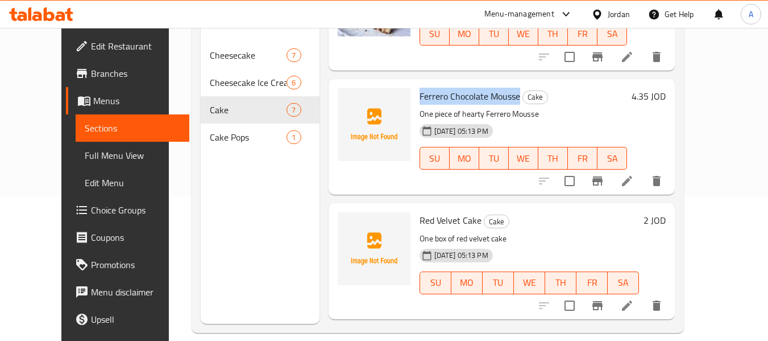
scroll to position [159, 0]
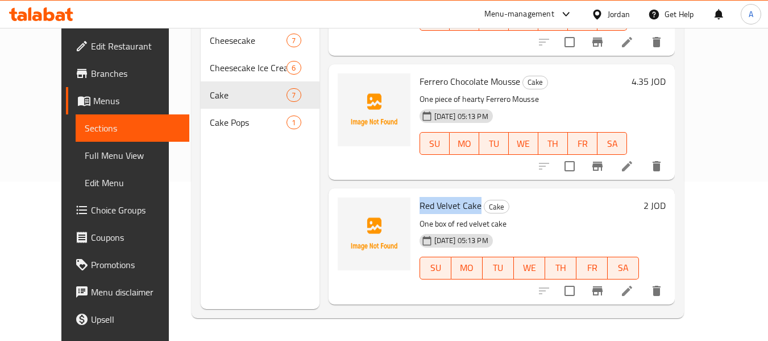
drag, startPoint x: 400, startPoint y: 200, endPoint x: 464, endPoint y: 202, distance: 63.7
click at [464, 202] on div "Red Velvet Cake Cake One box of red velvet cake 06-10-2025 05:13 PM SU MO TU WE…" at bounding box center [529, 246] width 229 height 106
copy span "Red Velvet Cake"
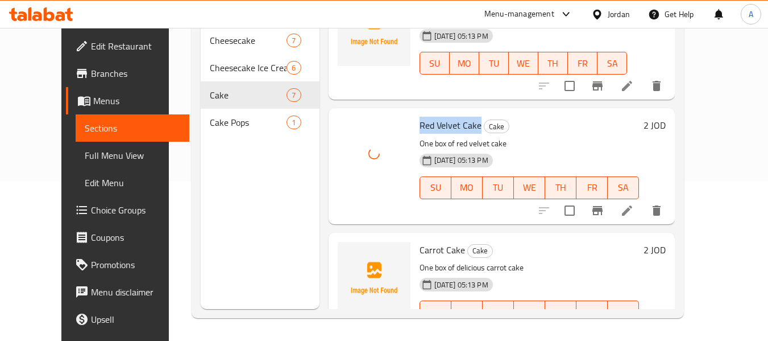
scroll to position [574, 0]
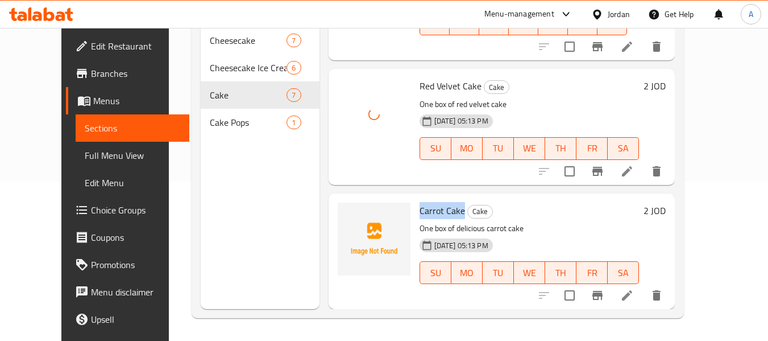
drag, startPoint x: 406, startPoint y: 211, endPoint x: 446, endPoint y: 211, distance: 40.4
click at [446, 211] on span "Carrot Cake" at bounding box center [442, 210] width 45 height 17
copy span "Carrot Cake"
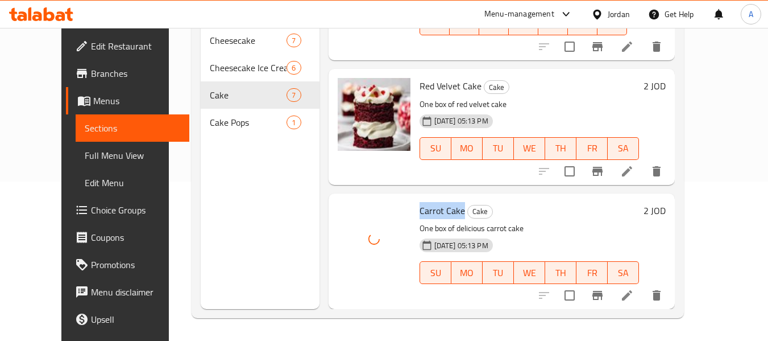
copy span "Carrot Cake"
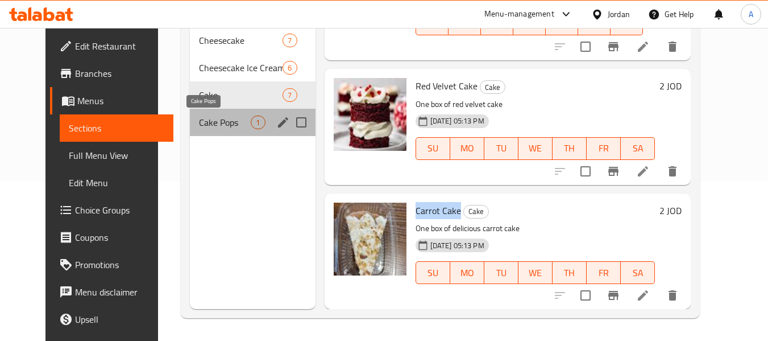
click at [204, 121] on span "Cake Pops" at bounding box center [225, 122] width 52 height 14
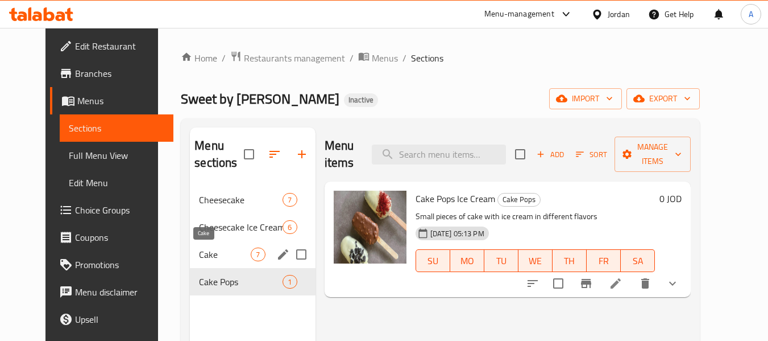
click at [199, 256] on span "Cake" at bounding box center [225, 254] width 52 height 14
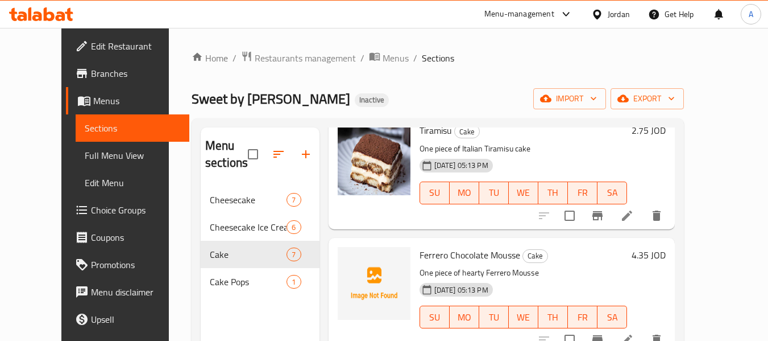
scroll to position [460, 0]
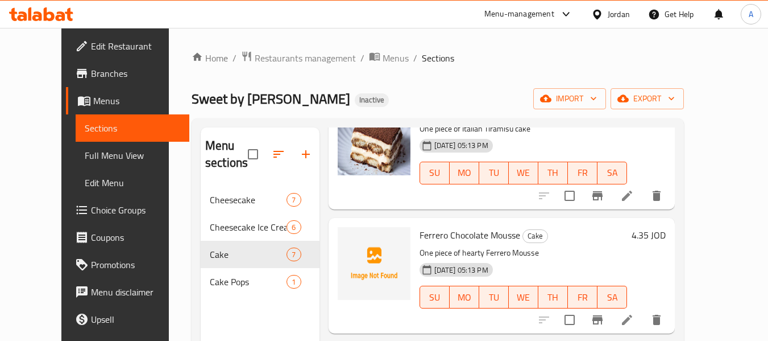
click at [420, 235] on span "Ferrero Chocolate Mousse" at bounding box center [470, 234] width 101 height 17
drag, startPoint x: 434, startPoint y: 235, endPoint x: 503, endPoint y: 238, distance: 68.9
click at [503, 238] on span "Ferrero Chocolate Mousse" at bounding box center [470, 234] width 101 height 17
copy span "Chocolate Mousse"
drag, startPoint x: 450, startPoint y: 202, endPoint x: 381, endPoint y: 201, distance: 68.8
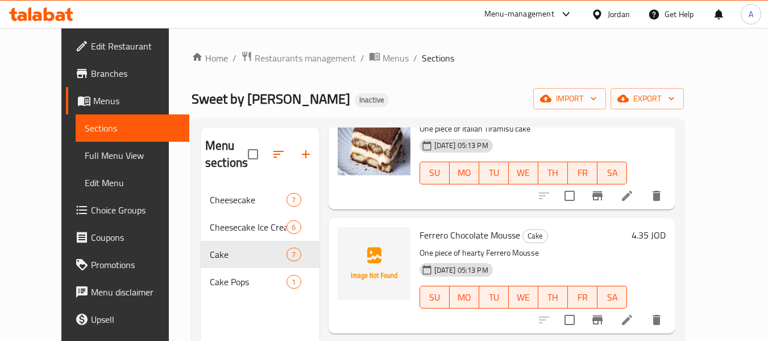
click at [450, 202] on div "Tiramisu Cake One piece of Italian Tiramisu cake 06-10-2025 05:13 PM SU MO TU W…" at bounding box center [523, 151] width 217 height 106
click at [85, 148] on span "Full Menu View" at bounding box center [133, 155] width 96 height 14
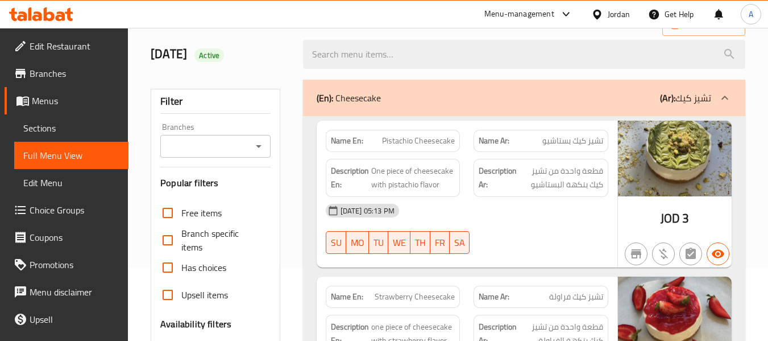
scroll to position [227, 0]
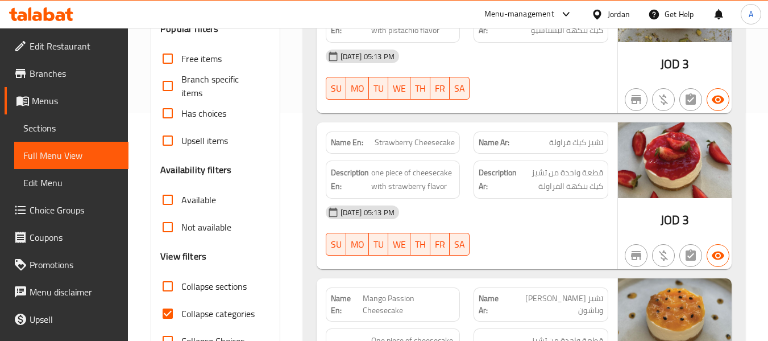
click at [218, 306] on span "Collapse categories" at bounding box center [217, 313] width 73 height 14
click at [181, 305] on input "Collapse categories" at bounding box center [167, 313] width 27 height 27
checkbox input "false"
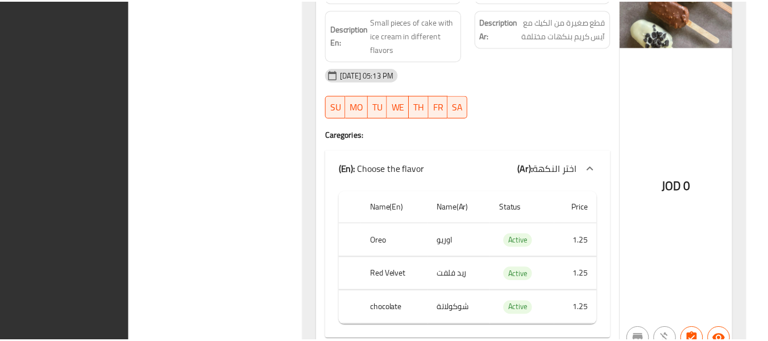
scroll to position [4076, 0]
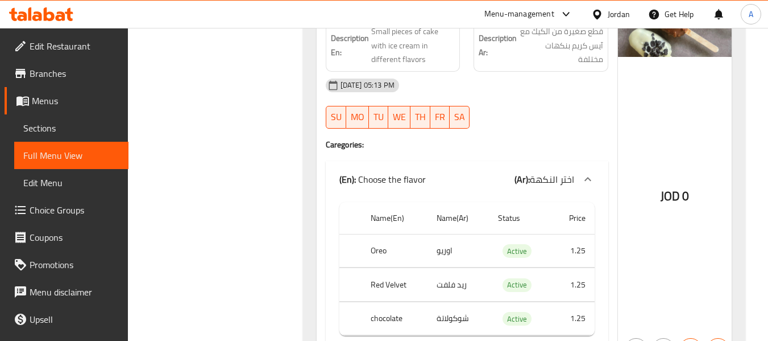
click at [56, 122] on span "Sections" at bounding box center [71, 128] width 96 height 14
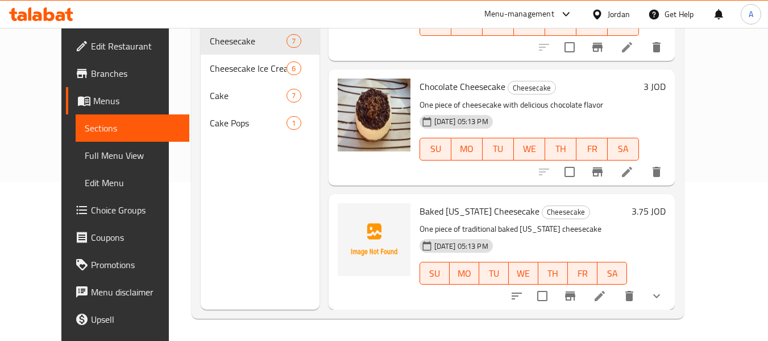
scroll to position [159, 0]
click at [607, 292] on icon at bounding box center [600, 295] width 14 height 14
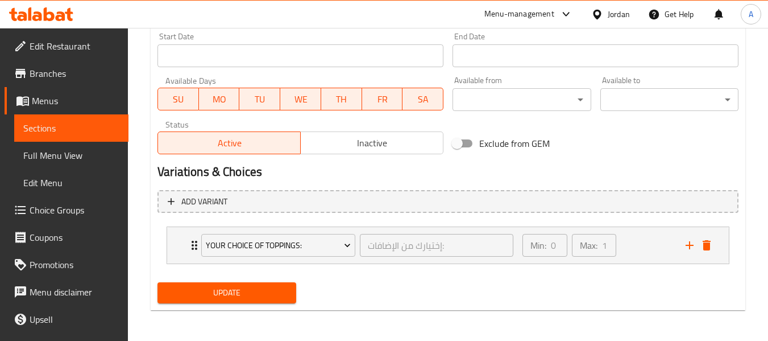
scroll to position [482, 0]
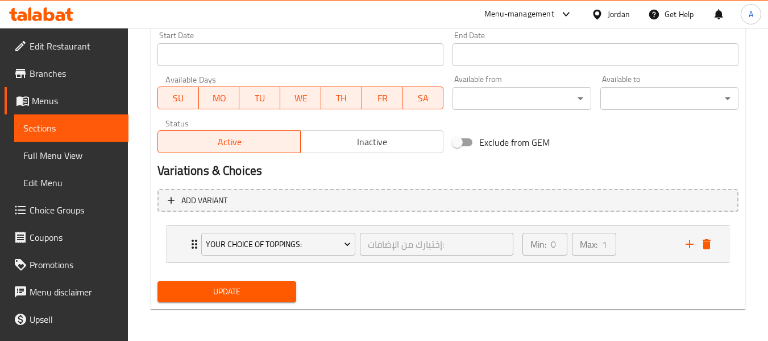
click at [66, 105] on span "Menus" at bounding box center [76, 101] width 88 height 14
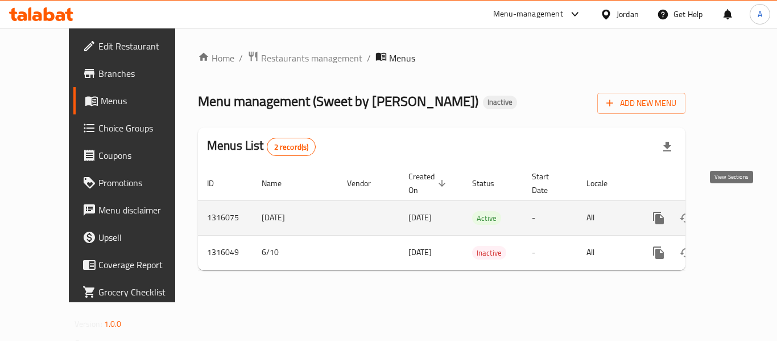
click at [733, 211] on icon "enhanced table" at bounding box center [740, 218] width 14 height 14
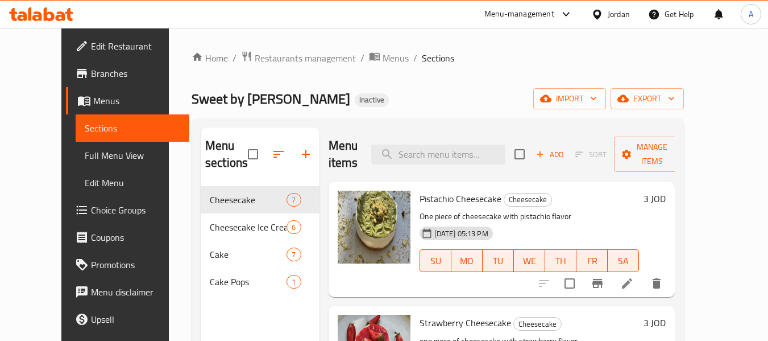
click at [94, 156] on span "Full Menu View" at bounding box center [133, 155] width 96 height 14
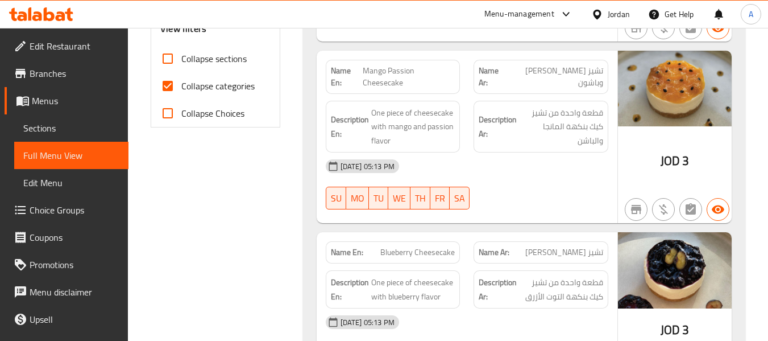
click at [225, 90] on span "Collapse categories" at bounding box center [217, 86] width 73 height 14
click at [181, 90] on input "Collapse categories" at bounding box center [167, 85] width 27 height 27
checkbox input "false"
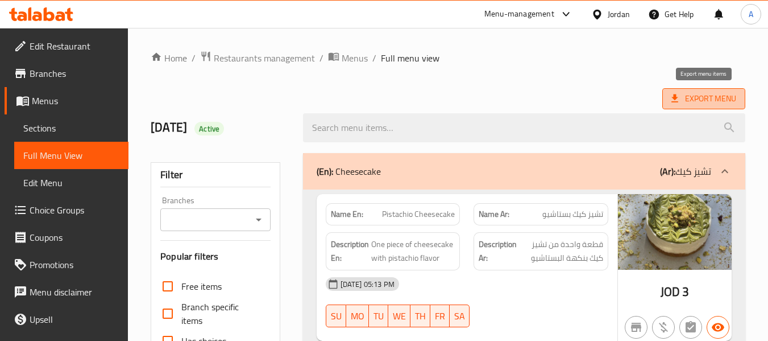
click at [675, 103] on icon at bounding box center [674, 98] width 11 height 11
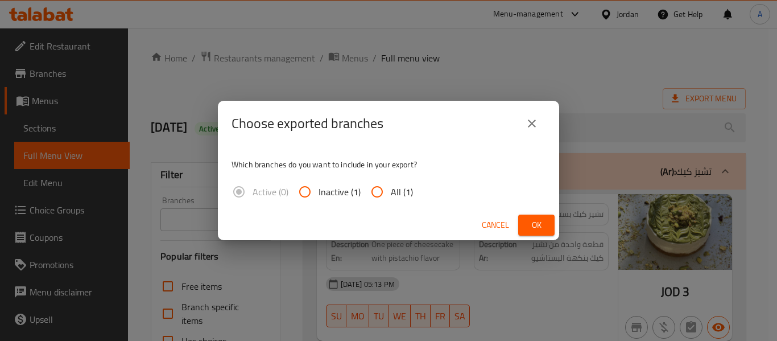
click at [408, 192] on span "All (1)" at bounding box center [402, 192] width 22 height 14
click at [391, 192] on input "All (1)" at bounding box center [376, 191] width 27 height 27
radio input "true"
click at [542, 223] on span "Ok" at bounding box center [536, 225] width 18 height 14
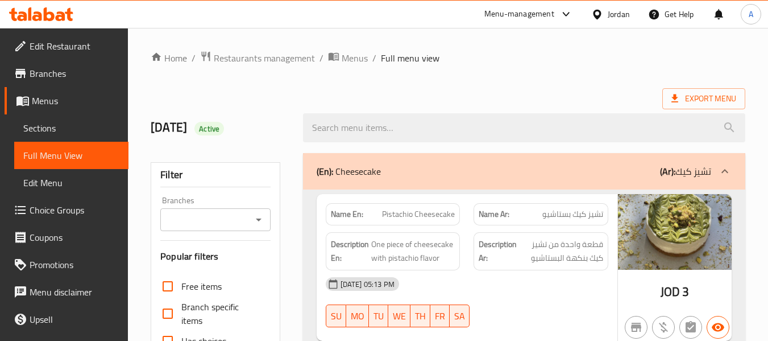
click at [59, 90] on link "Menus" at bounding box center [67, 100] width 124 height 27
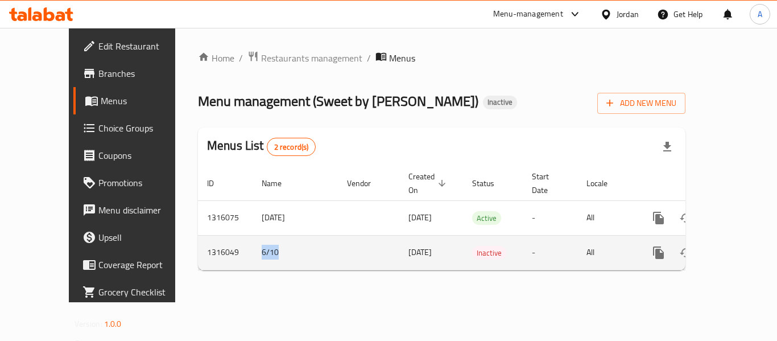
drag, startPoint x: 230, startPoint y: 239, endPoint x: 237, endPoint y: 241, distance: 7.7
click at [252, 241] on td "6/10" at bounding box center [294, 252] width 85 height 35
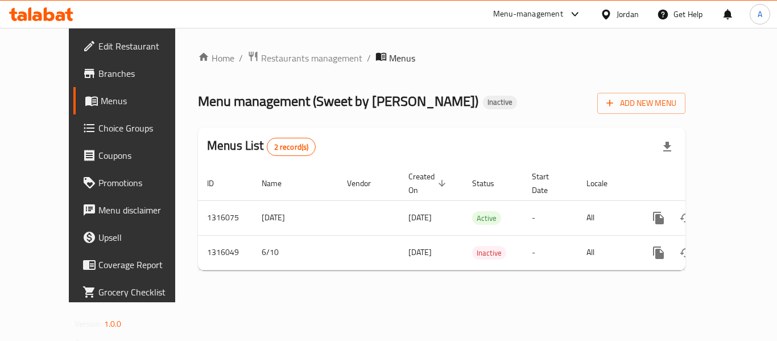
click at [434, 97] on div "Menu management ( Sweet by Hadeel ) Inactive Add New Menu" at bounding box center [441, 101] width 487 height 26
